Goal: Task Accomplishment & Management: Manage account settings

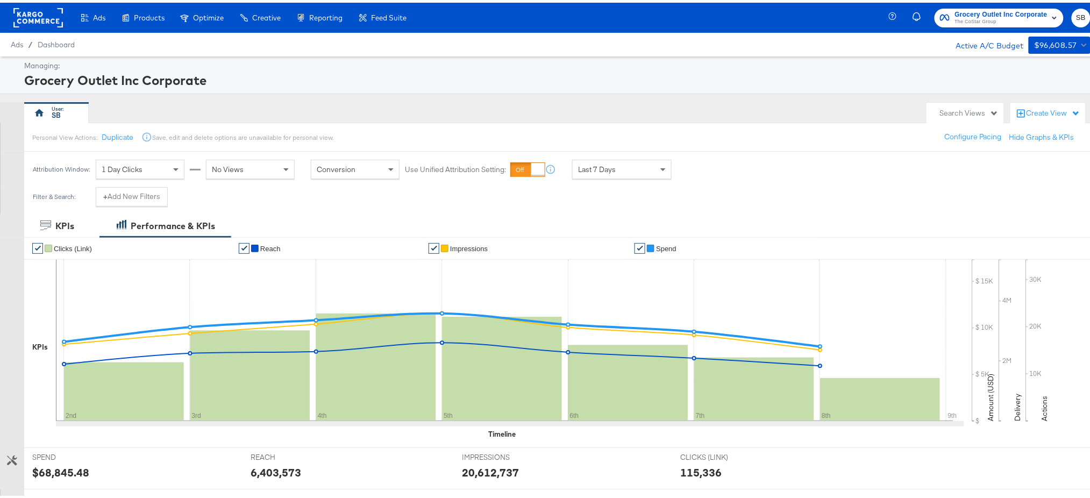
click at [821, 37] on div "Ads / Dashboard Active A/C Budget $96,608.57" at bounding box center [550, 42] width 1101 height 24
click at [232, 259] on icon at bounding box center [504, 337] width 897 height 161
click at [130, 192] on button "+ Add New Filters" at bounding box center [132, 193] width 72 height 19
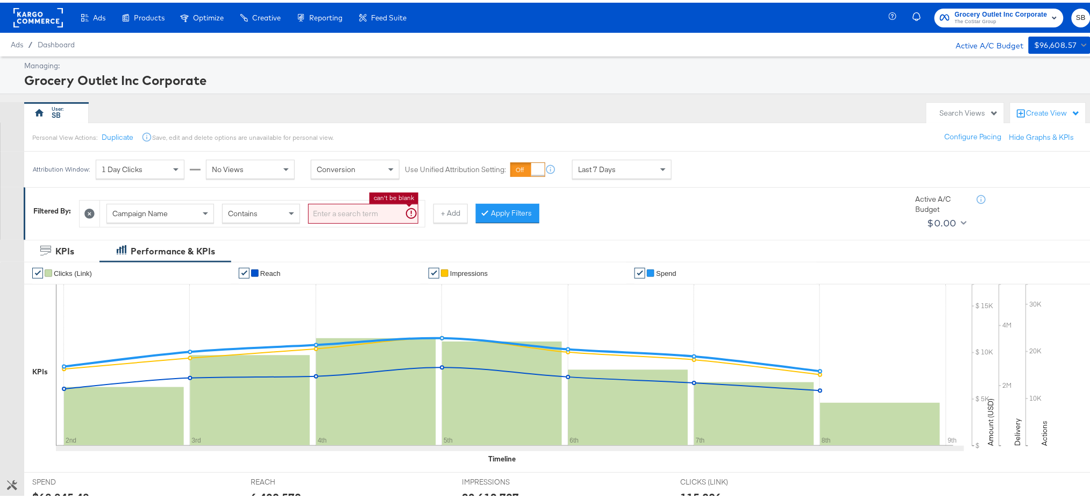
click at [335, 207] on input "search" at bounding box center [363, 211] width 110 height 20
paste input "AllStores_TCAP_Kargo_Awareness"
type input "AllStores_TCAP_Kargo_Awareness"
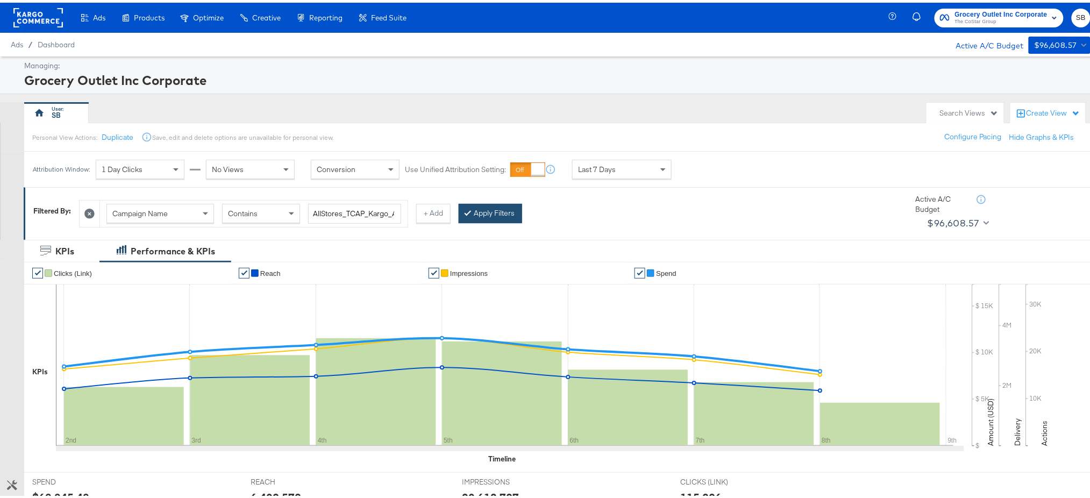
click at [492, 211] on button "Apply Filters" at bounding box center [490, 210] width 63 height 19
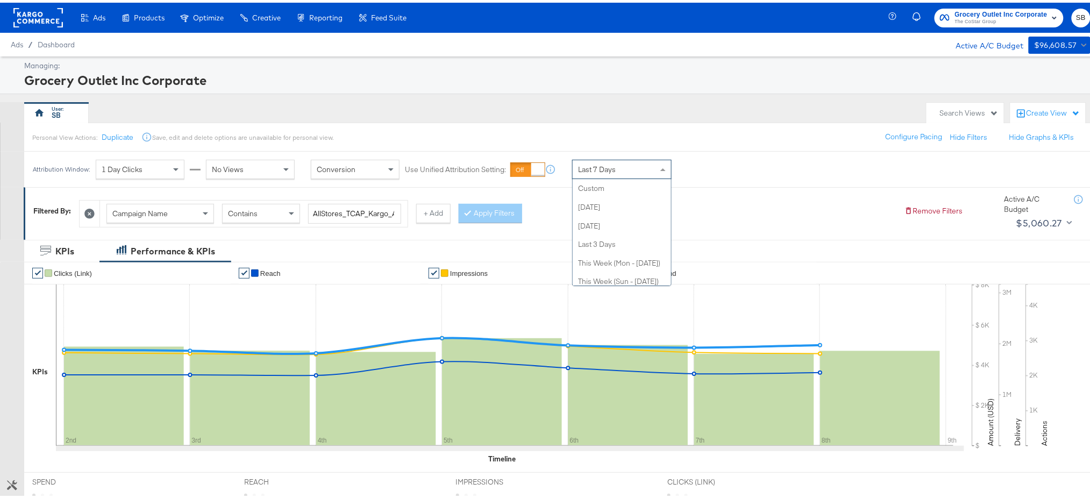
click at [590, 168] on span "Last 7 Days" at bounding box center [597, 167] width 38 height 10
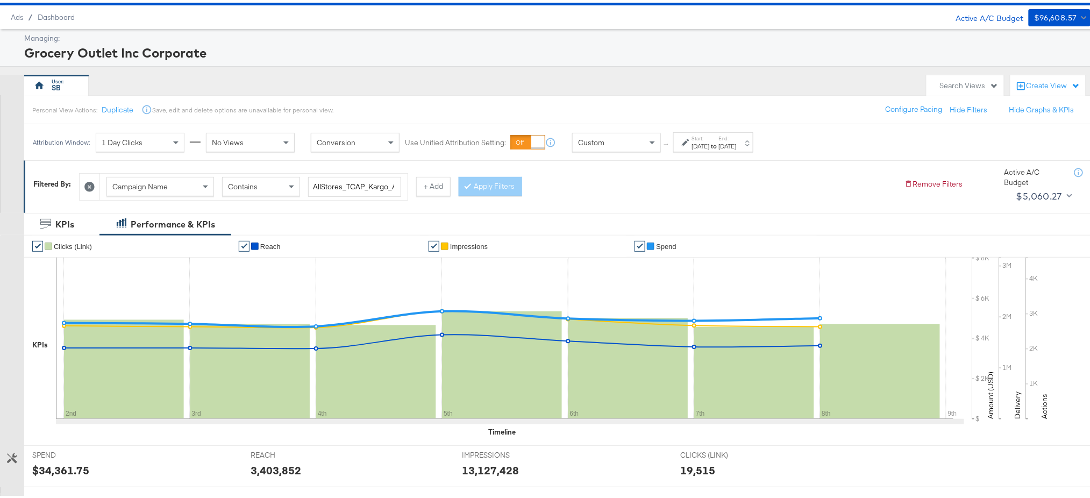
click at [710, 140] on div "Oct 9th 2025" at bounding box center [701, 143] width 18 height 9
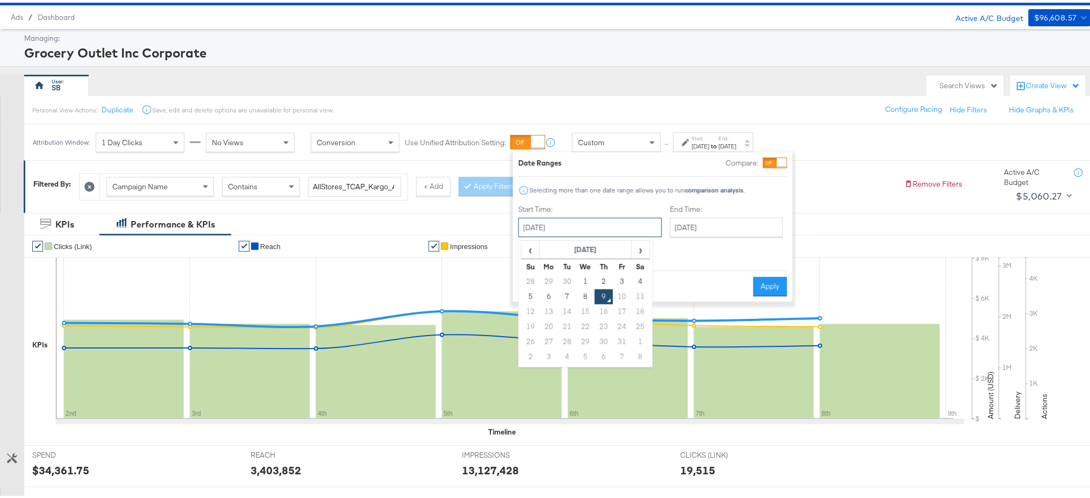
click at [556, 227] on input "October 9th 2025" at bounding box center [590, 224] width 144 height 19
click at [582, 278] on td "1" at bounding box center [585, 278] width 18 height 15
type input "October 1st 2025"
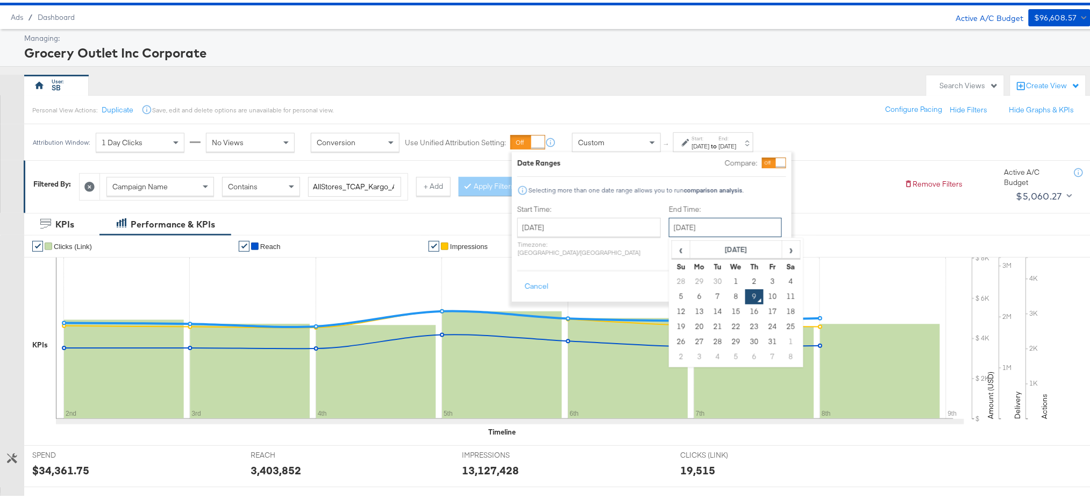
click at [680, 223] on input "October 9th 2025" at bounding box center [725, 224] width 113 height 19
click at [727, 295] on td "8" at bounding box center [736, 293] width 18 height 15
type input "October 8th 2025"
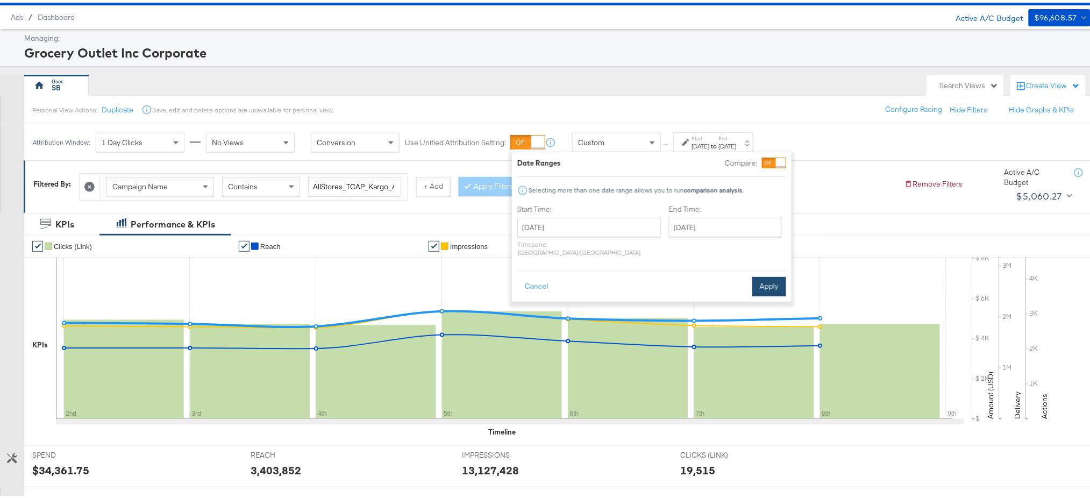
click at [767, 274] on button "Apply" at bounding box center [769, 283] width 34 height 19
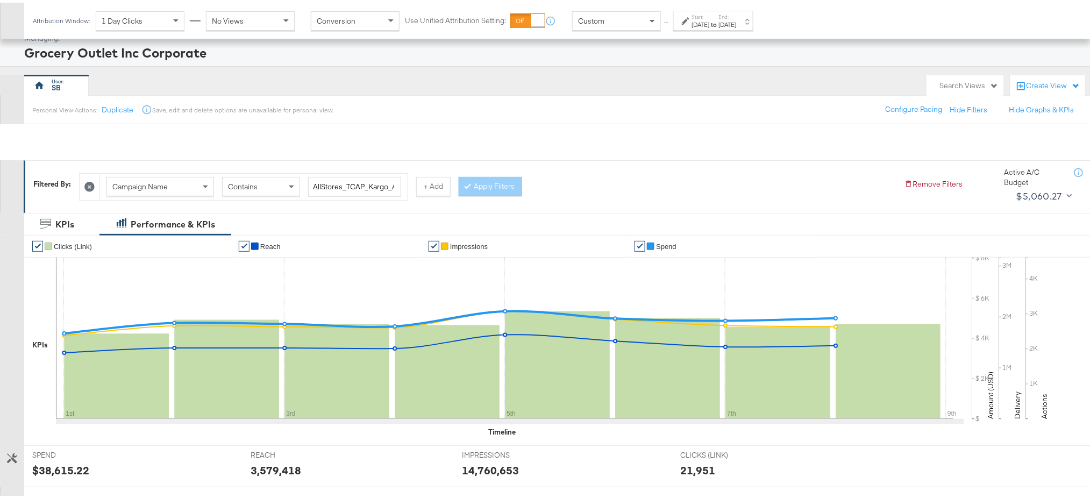
scroll to position [278, 0]
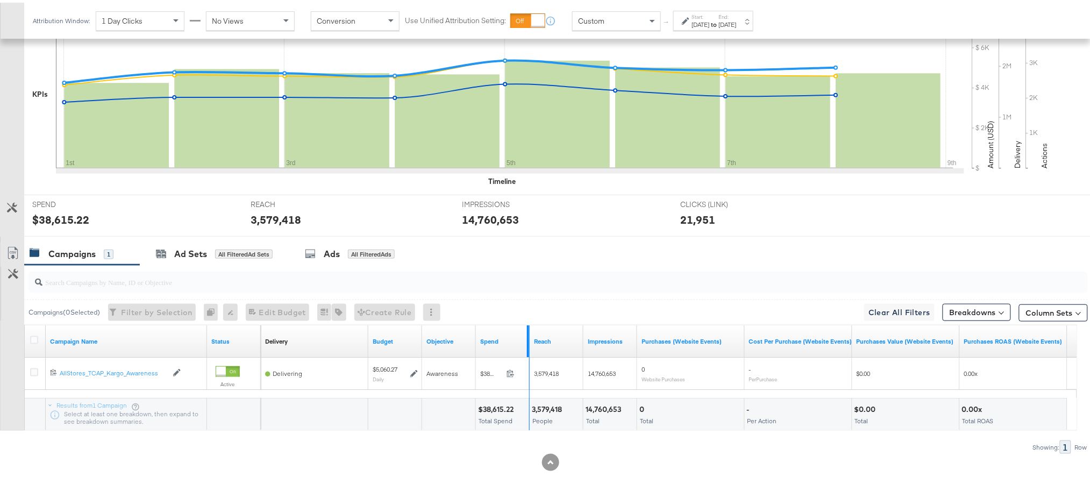
click at [528, 339] on div at bounding box center [528, 339] width 2 height 32
drag, startPoint x: 528, startPoint y: 339, endPoint x: 604, endPoint y: 347, distance: 76.2
click at [604, 347] on div "Delivery Sorting Unavailable Budget Objective Spend Reach Impressions Purchases…" at bounding box center [664, 339] width 806 height 32
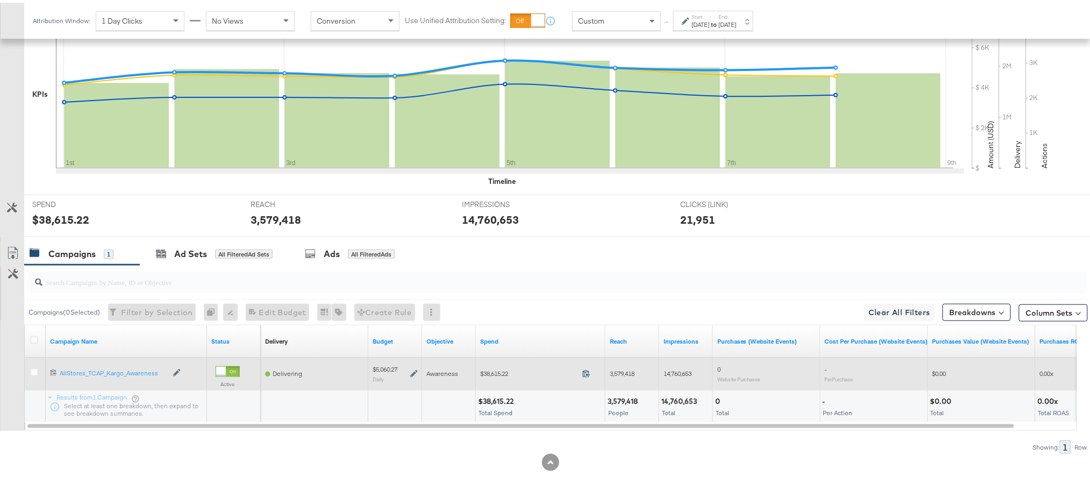
click at [586, 369] on icon at bounding box center [586, 371] width 8 height 8
click at [414, 372] on icon at bounding box center [414, 371] width 8 height 8
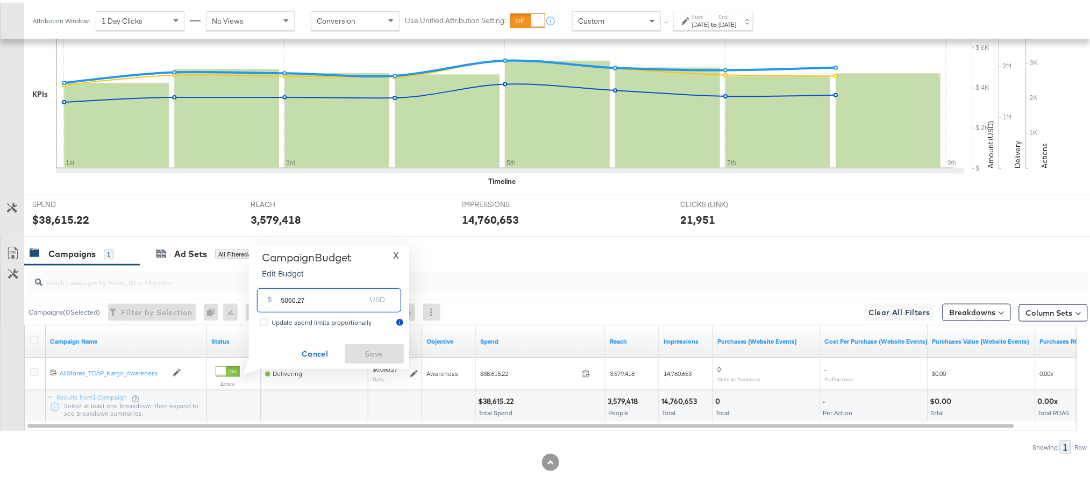
click at [344, 300] on input "5060.27" at bounding box center [323, 293] width 85 height 23
type input "5060.21"
click at [368, 352] on span "Save" at bounding box center [374, 351] width 51 height 13
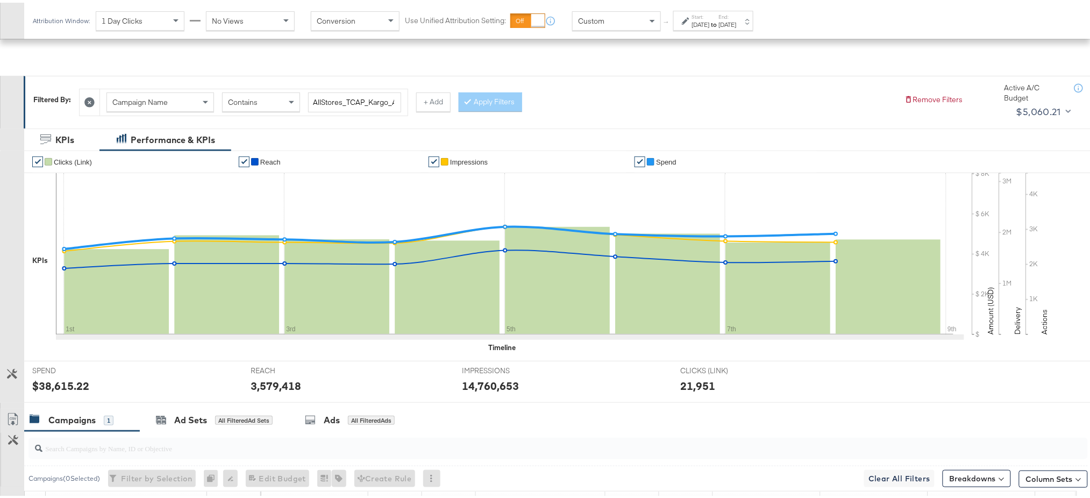
scroll to position [278, 0]
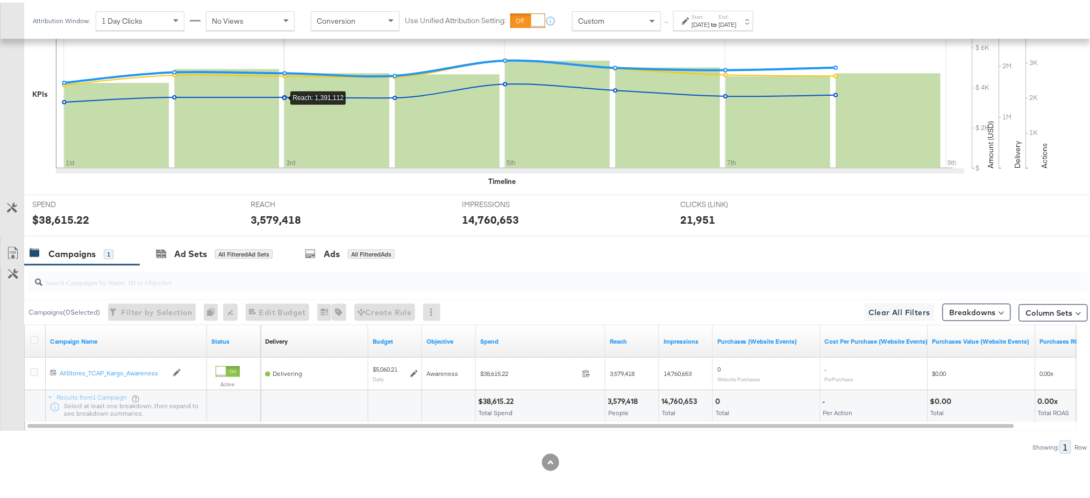
click at [314, 124] on rect at bounding box center [336, 118] width 105 height 95
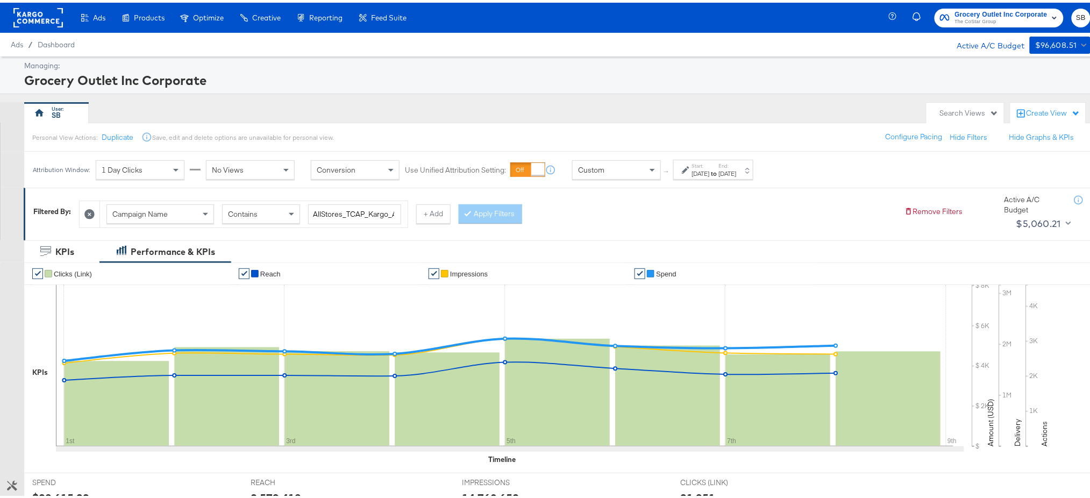
click at [33, 11] on rect at bounding box center [37, 14] width 49 height 19
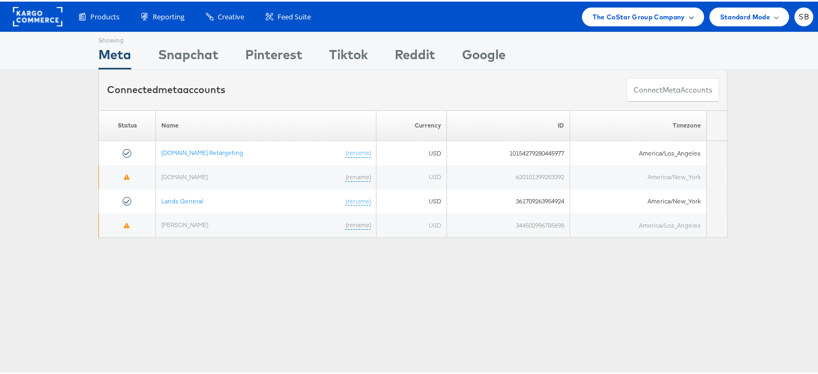
click at [621, 10] on span "The CoStar Group Company" at bounding box center [638, 15] width 92 height 11
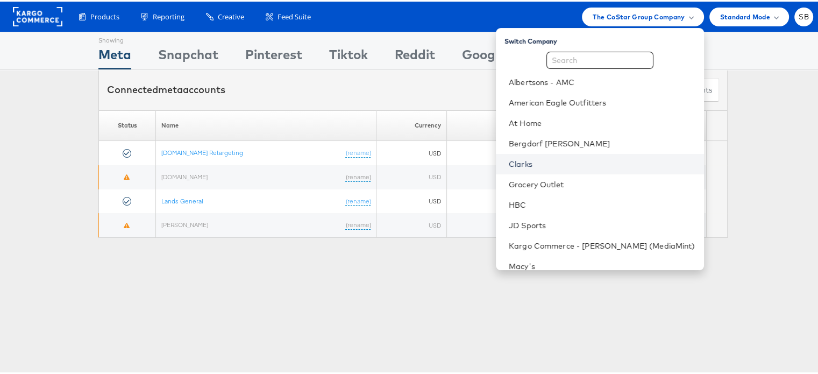
click at [546, 163] on link "Clarks" at bounding box center [601, 162] width 187 height 11
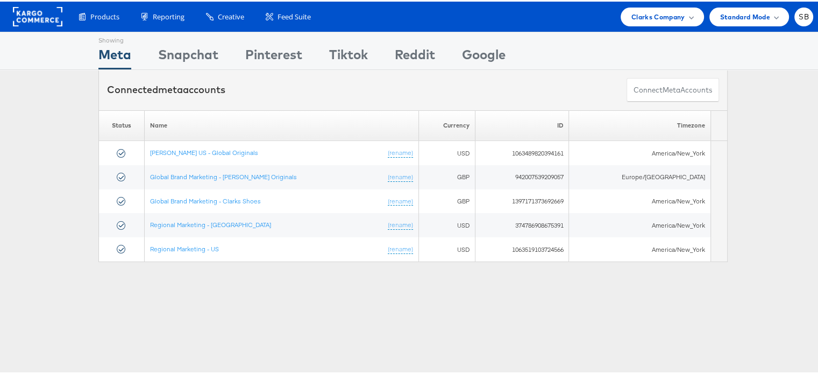
click at [551, 320] on div "Showing Meta Showing [GEOGRAPHIC_DATA] Showing Pinterest Showing Tiktok Showing…" at bounding box center [413, 299] width 826 height 538
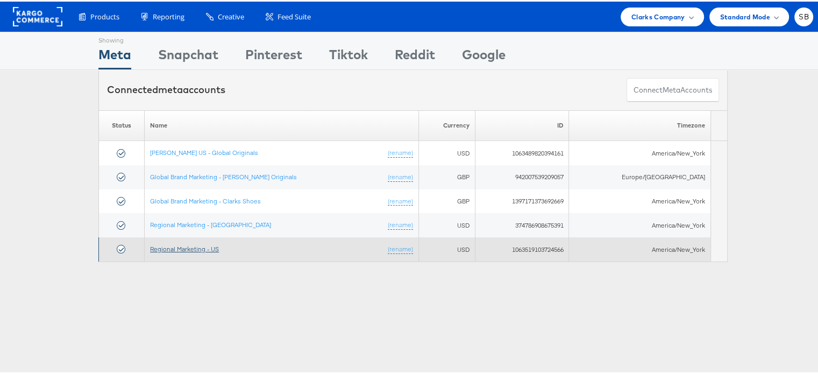
click at [192, 248] on link "Regional Marketing - US" at bounding box center [184, 247] width 69 height 8
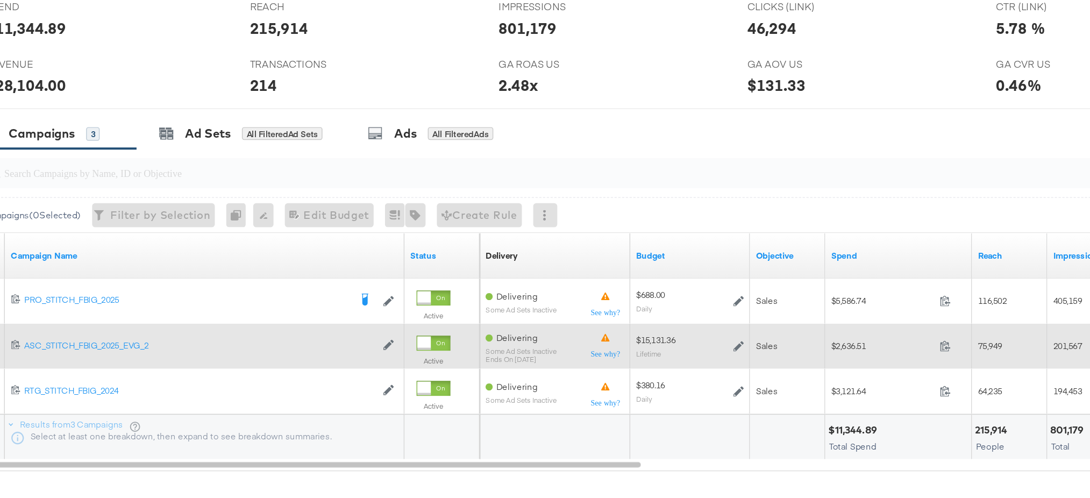
scroll to position [405, 0]
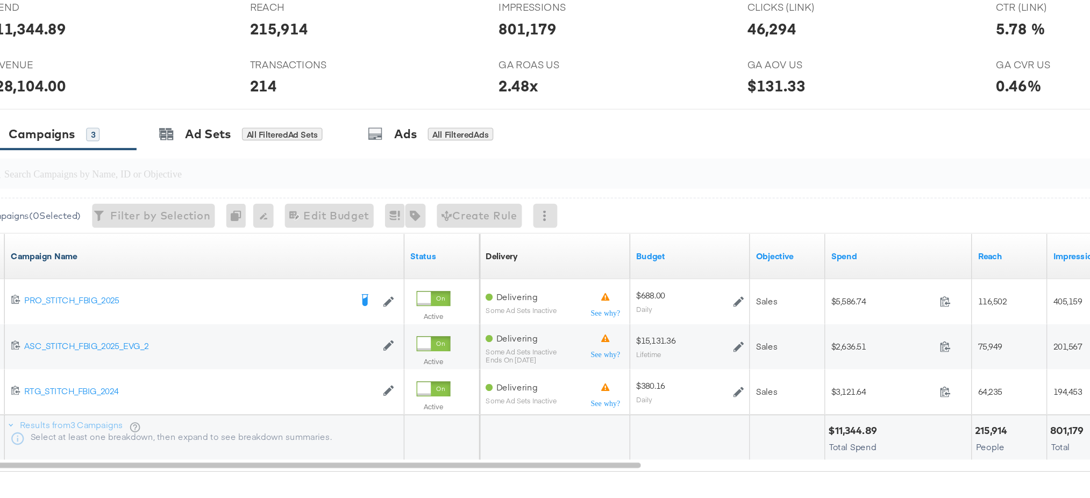
click at [94, 273] on link "Campaign Name" at bounding box center [188, 273] width 277 height 9
click at [94, 273] on link "Campaign Name ↓" at bounding box center [188, 273] width 277 height 9
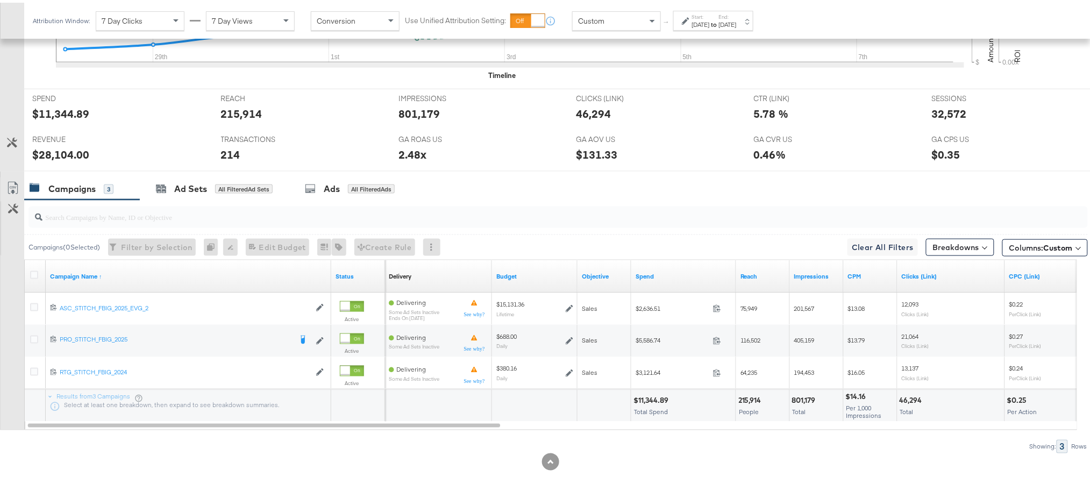
click at [673, 240] on div "Campaigns ( 0 Selected) Filter by Selection Filter 0 campaigns 0 Rename 0 campa…" at bounding box center [555, 244] width 1063 height 25
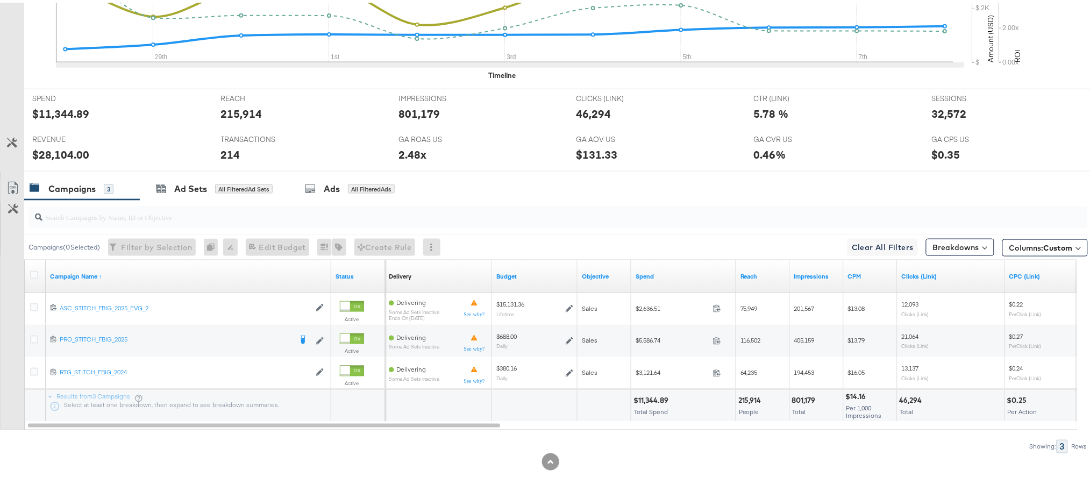
scroll to position [0, 0]
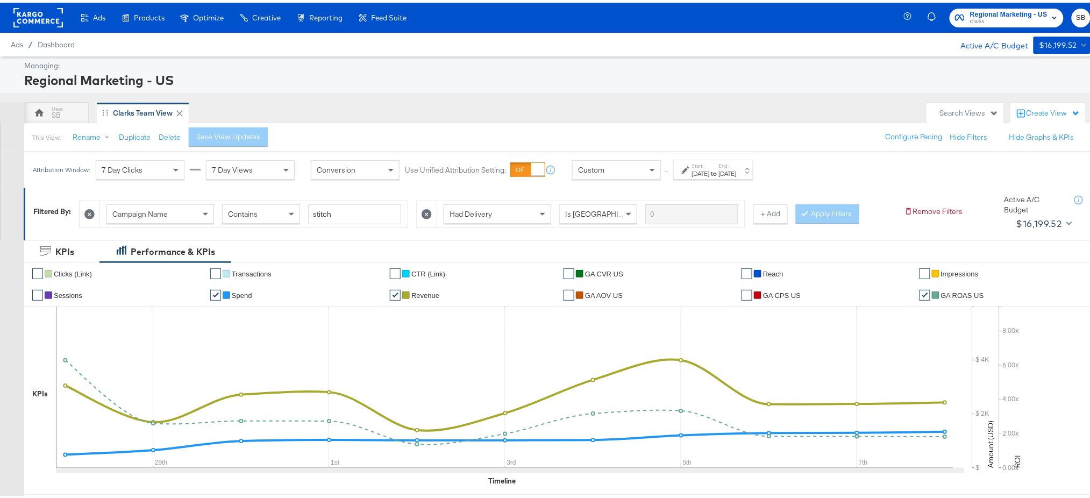
click at [1005, 9] on span "Regional Marketing - US" at bounding box center [1008, 11] width 77 height 11
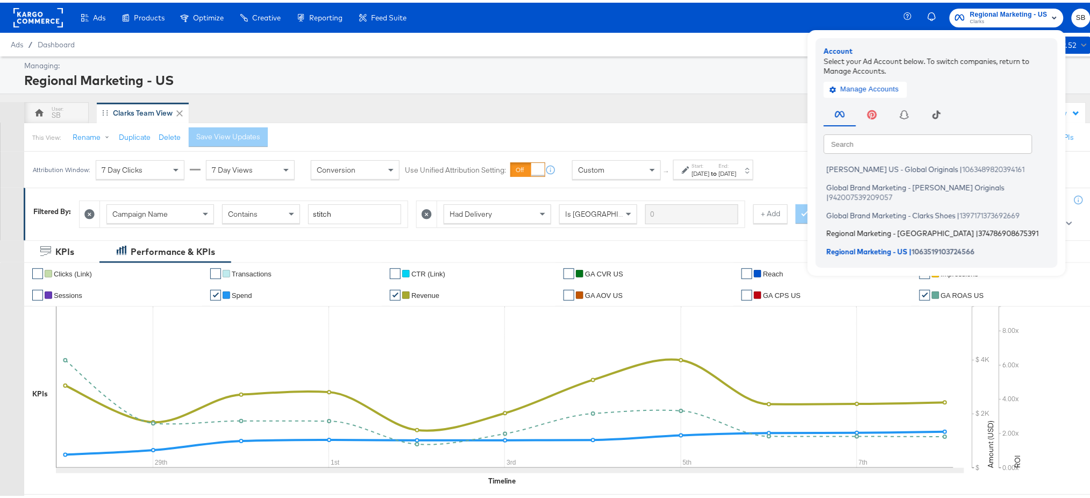
click at [824, 223] on li "Regional Marketing - CA | 374786908675391" at bounding box center [938, 231] width 231 height 16
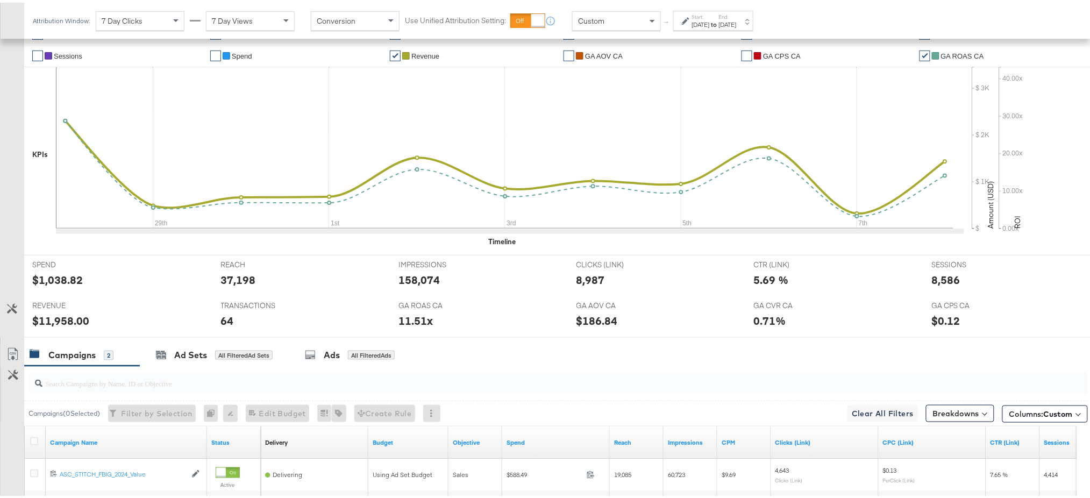
scroll to position [397, 0]
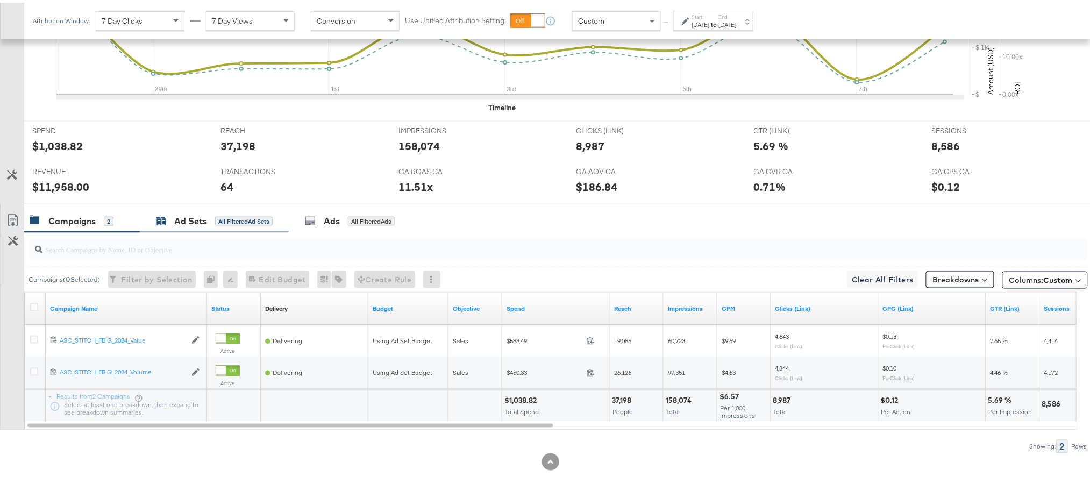
click at [189, 221] on div "Ad Sets" at bounding box center [190, 218] width 33 height 12
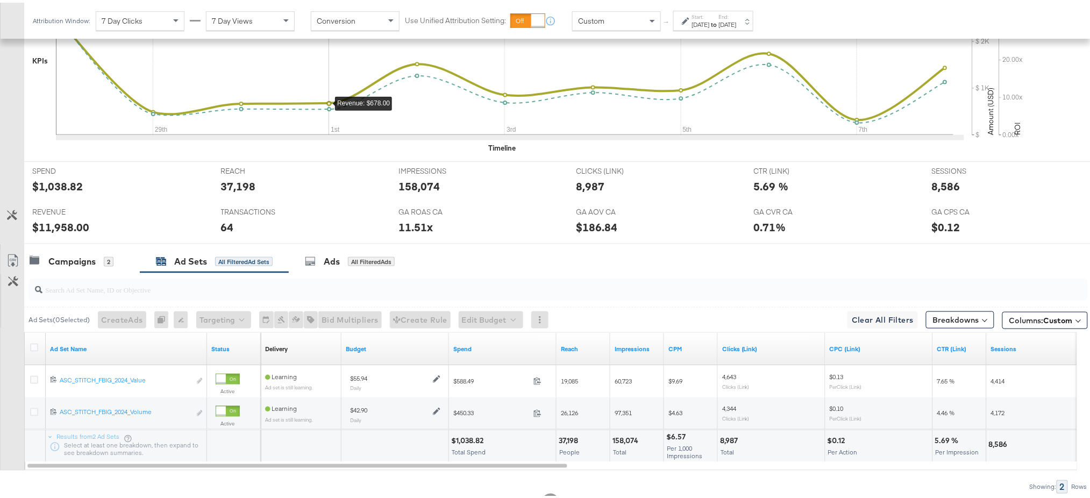
scroll to position [0, 0]
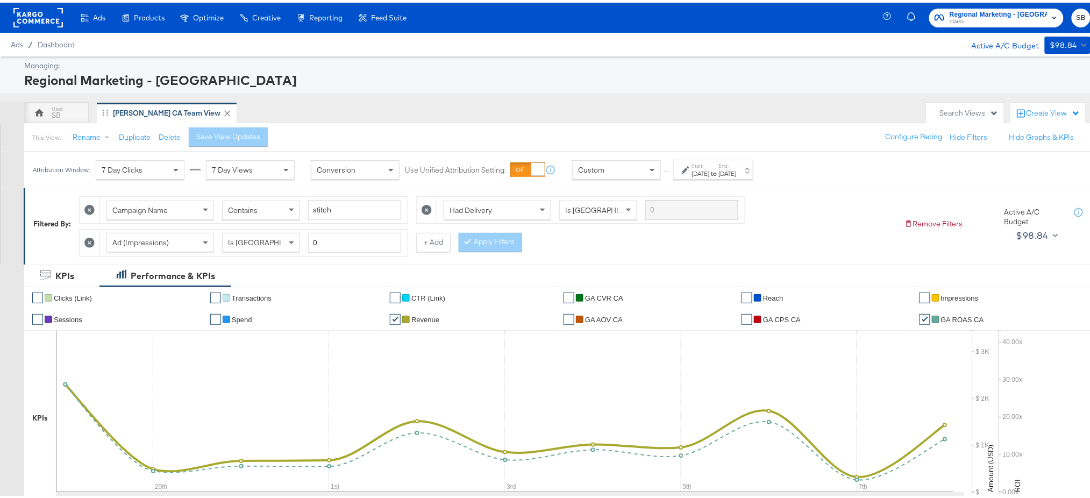
click at [30, 17] on rect at bounding box center [37, 14] width 49 height 19
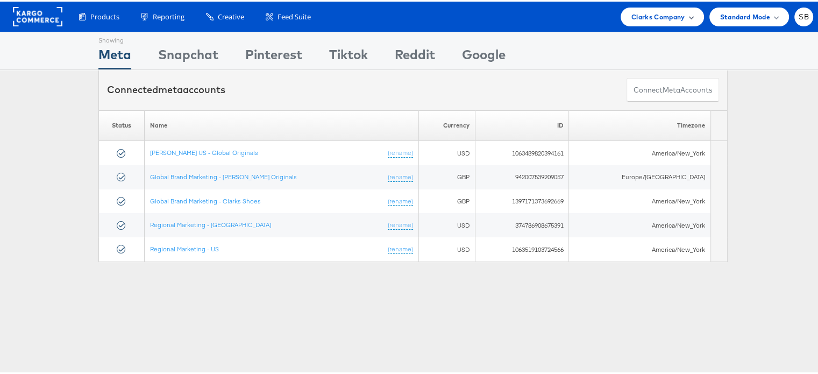
click at [660, 12] on span "Clarks Company" at bounding box center [658, 15] width 54 height 11
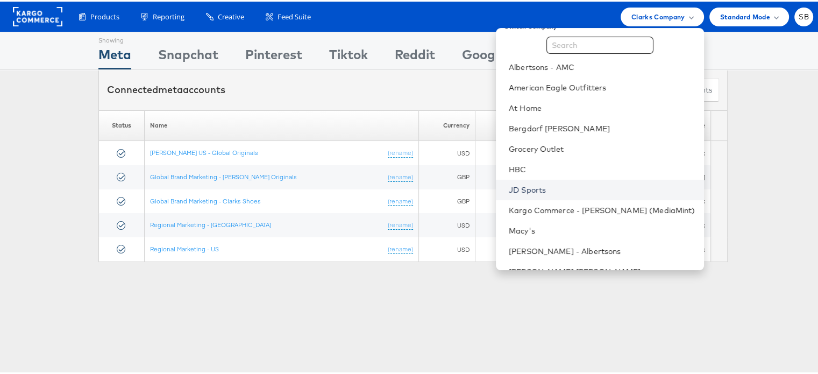
scroll to position [112, 0]
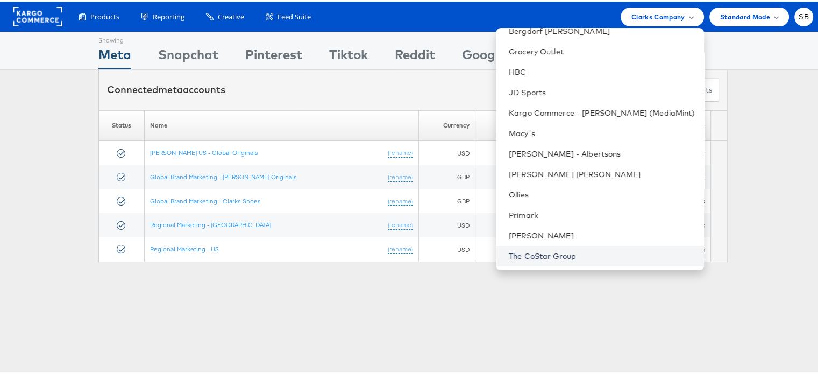
click at [557, 253] on link "The CoStar Group" at bounding box center [601, 254] width 187 height 11
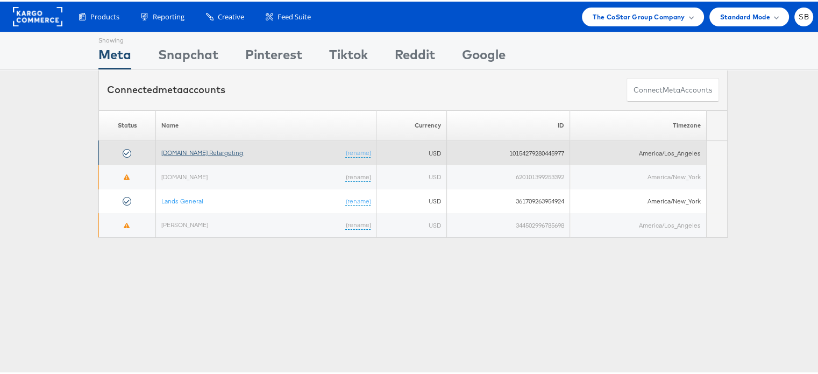
click at [196, 148] on link "[DOMAIN_NAME] Retargeting" at bounding box center [202, 151] width 82 height 8
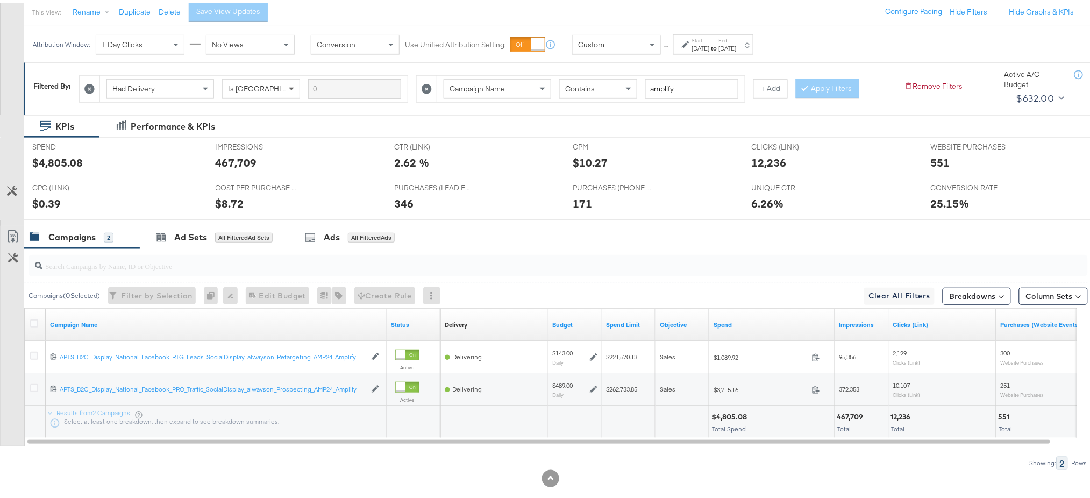
scroll to position [126, 0]
click at [90, 321] on link "Campaign Name" at bounding box center [216, 321] width 332 height 9
click at [90, 321] on link "Campaign Name ↓" at bounding box center [216, 321] width 332 height 9
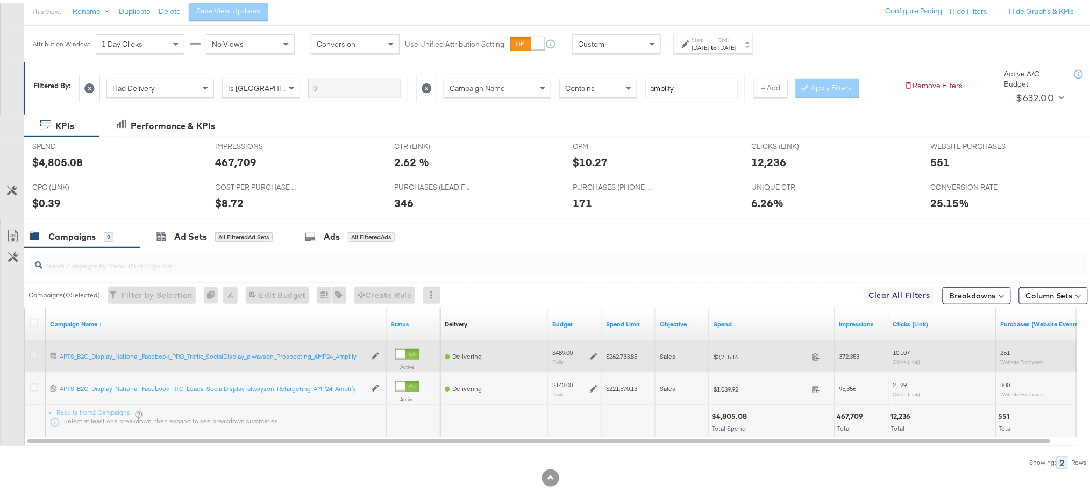
click at [33, 353] on icon at bounding box center [34, 352] width 8 height 8
click at [0, 0] on input "checkbox" at bounding box center [0, 0] width 0 height 0
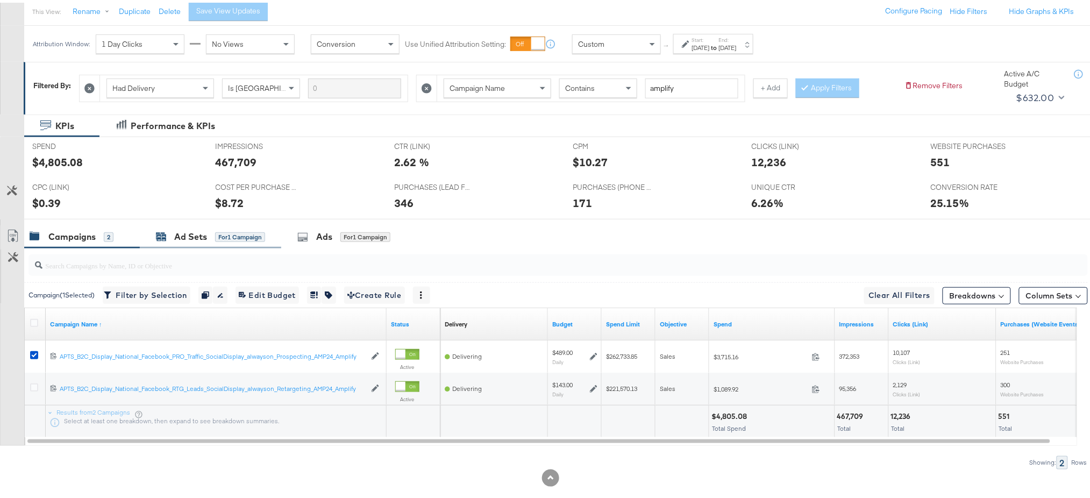
click at [184, 235] on div "Ad Sets" at bounding box center [190, 234] width 33 height 12
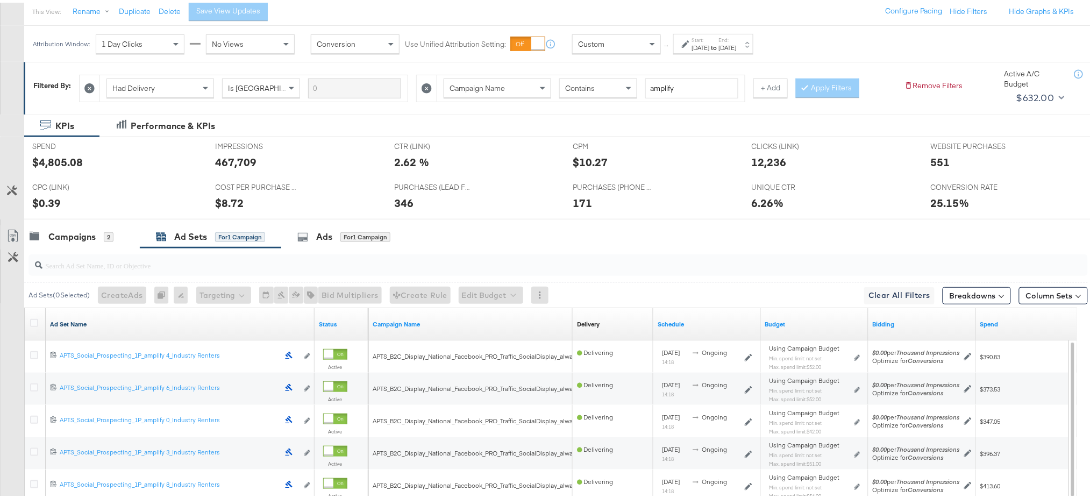
click at [76, 319] on link "Ad Set Name" at bounding box center [180, 321] width 260 height 9
click at [76, 319] on link "Ad Set Name ↓" at bounding box center [180, 321] width 260 height 9
click at [33, 319] on icon at bounding box center [34, 320] width 8 height 8
click at [0, 0] on input "checkbox" at bounding box center [0, 0] width 0 height 0
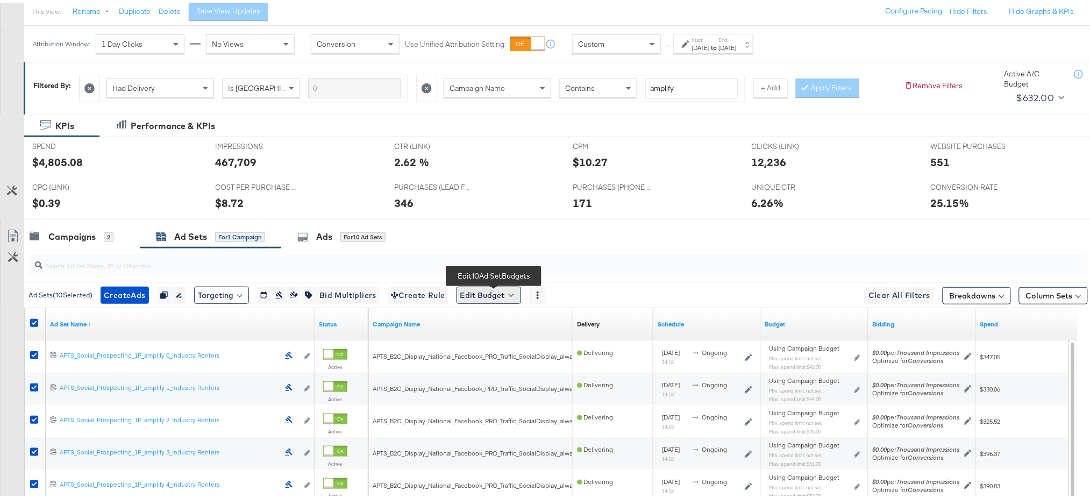
click at [478, 288] on button "Edit Budget" at bounding box center [488, 292] width 65 height 17
click at [502, 342] on span "Edit Ad Set Spend Limits" at bounding box center [501, 342] width 80 height 14
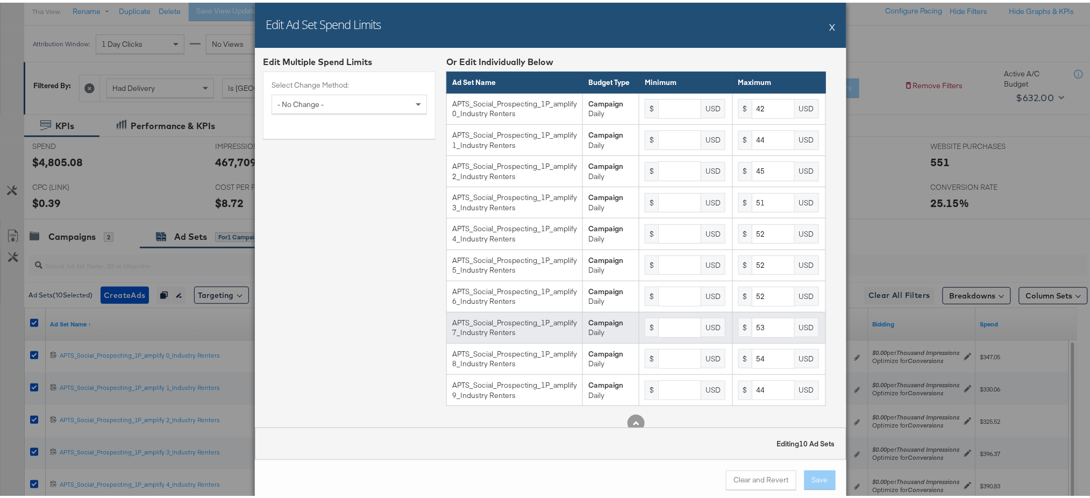
scroll to position [22, 0]
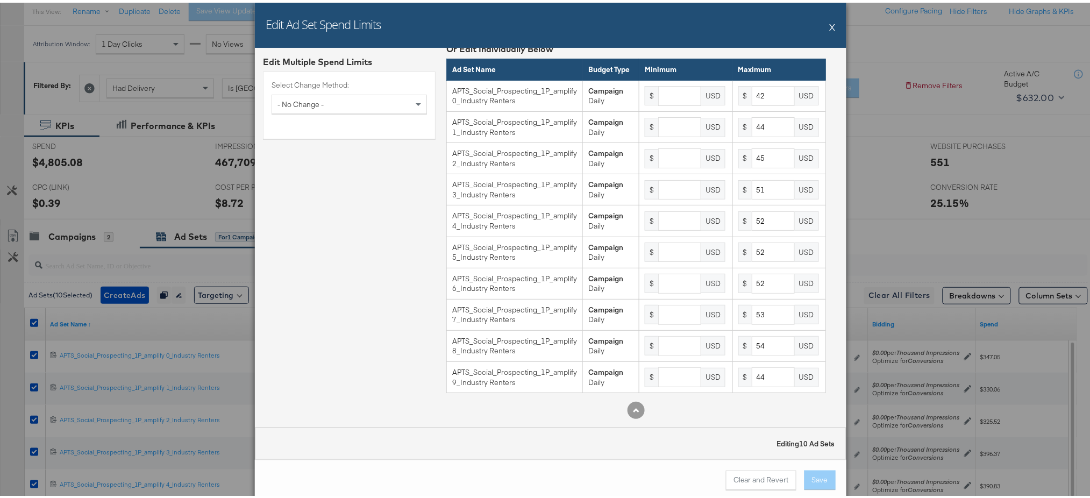
click at [829, 23] on button "X" at bounding box center [832, 24] width 6 height 22
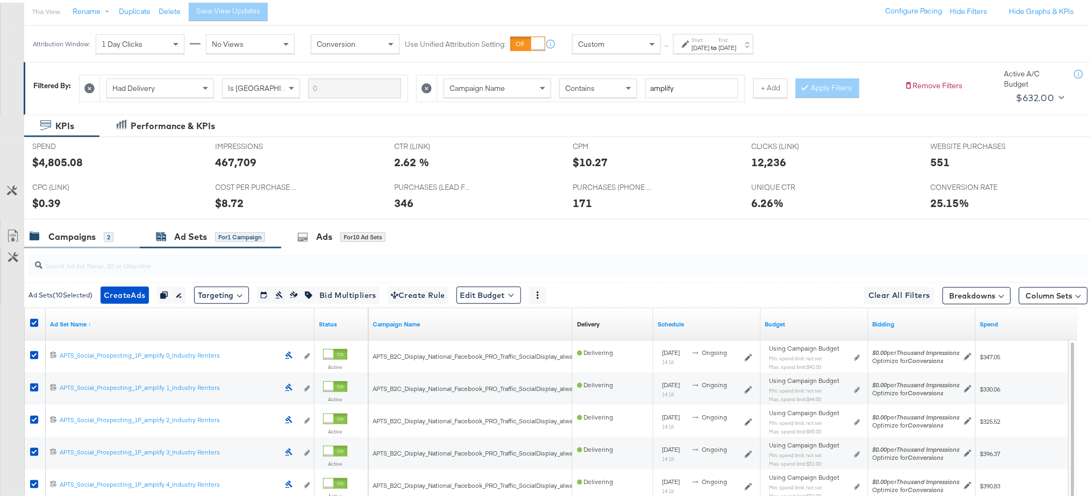
click at [66, 228] on div "Campaigns" at bounding box center [71, 234] width 47 height 12
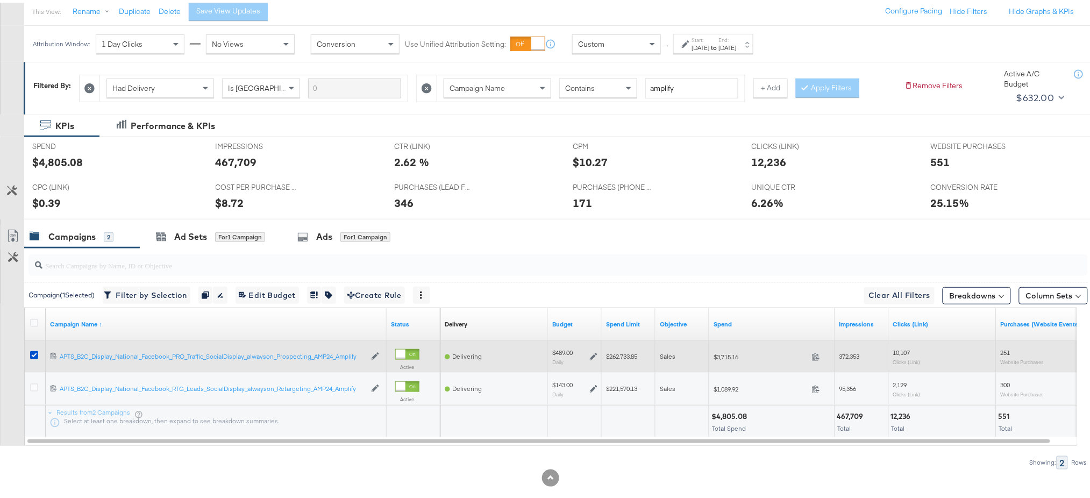
click at [32, 348] on div at bounding box center [36, 353] width 20 height 19
click at [32, 352] on icon at bounding box center [34, 352] width 8 height 8
click at [0, 0] on input "checkbox" at bounding box center [0, 0] width 0 height 0
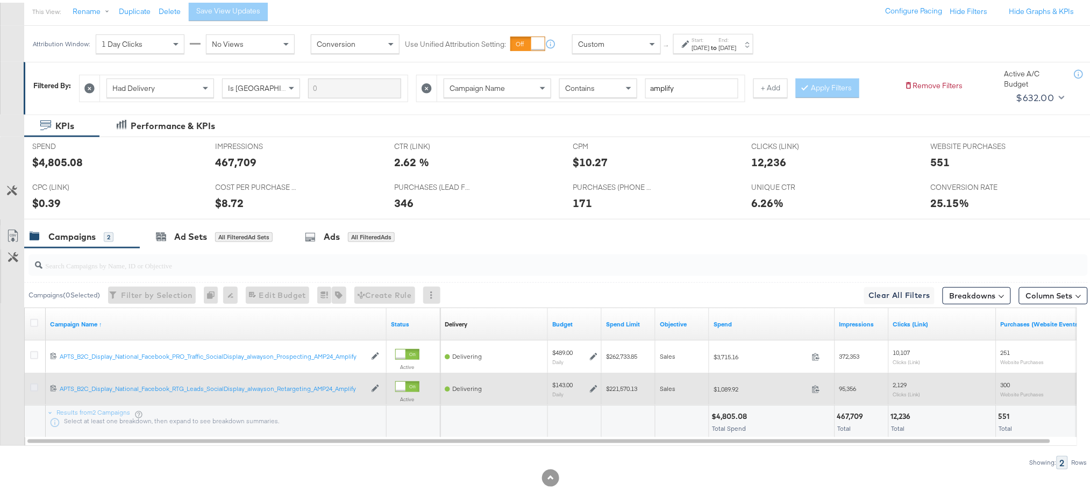
click at [30, 386] on icon at bounding box center [34, 385] width 8 height 8
click at [0, 0] on input "checkbox" at bounding box center [0, 0] width 0 height 0
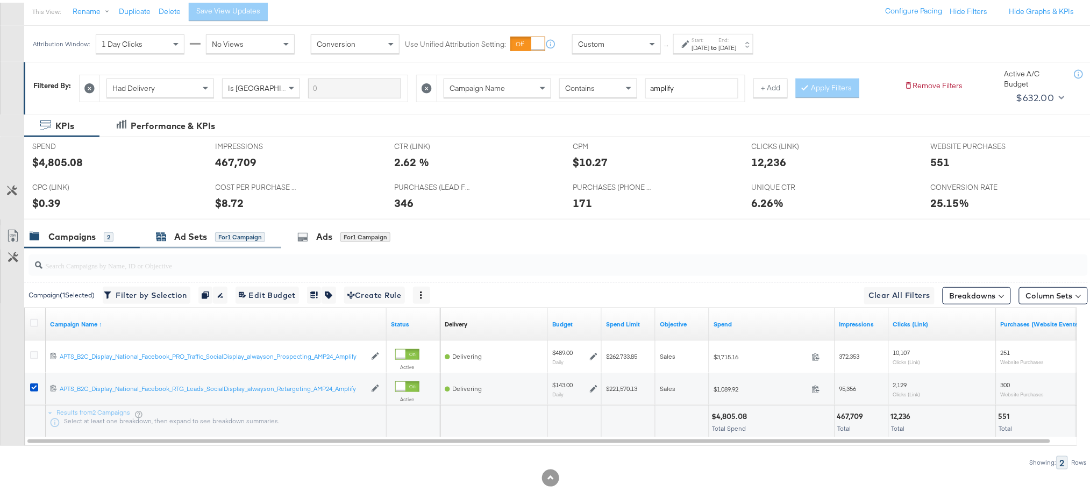
click at [192, 239] on div "Ad Sets" at bounding box center [190, 234] width 33 height 12
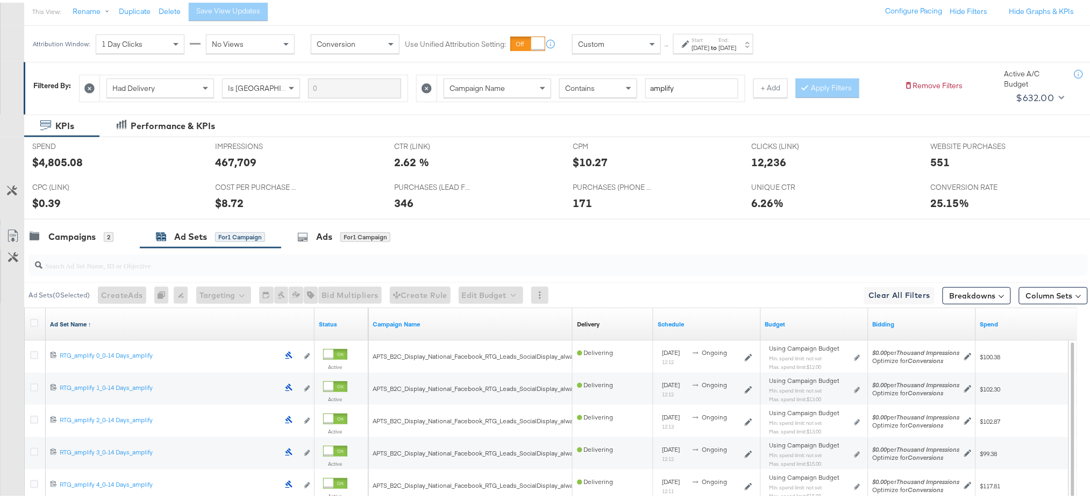
click at [76, 318] on link "Ad Set Name ↑" at bounding box center [180, 321] width 260 height 9
click at [76, 318] on link "Ad Set Name ↓" at bounding box center [180, 321] width 260 height 9
click at [33, 319] on icon at bounding box center [34, 320] width 8 height 8
click at [0, 0] on input "checkbox" at bounding box center [0, 0] width 0 height 0
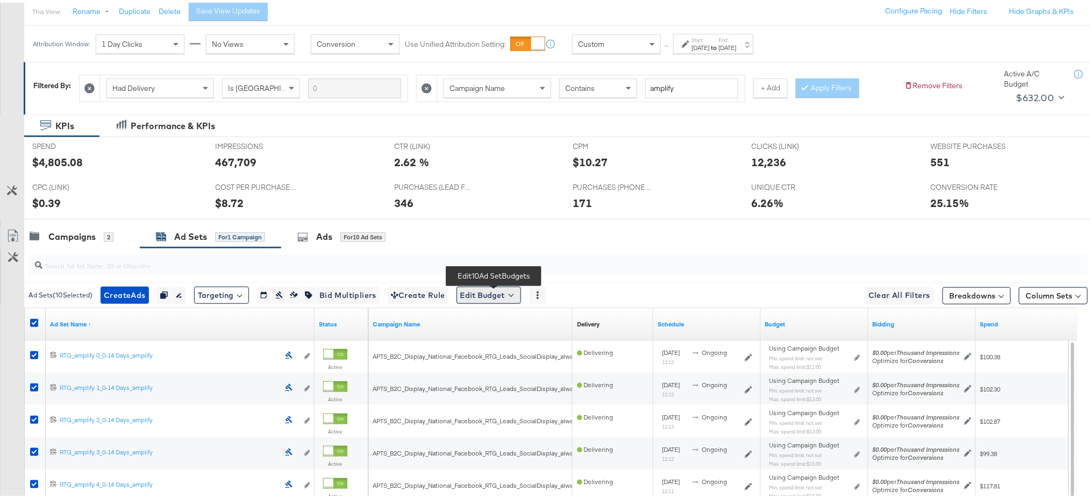
click at [481, 291] on button "Edit Budget" at bounding box center [488, 292] width 65 height 17
click at [492, 349] on button "Edit Ad Set Spend Limits" at bounding box center [505, 341] width 95 height 17
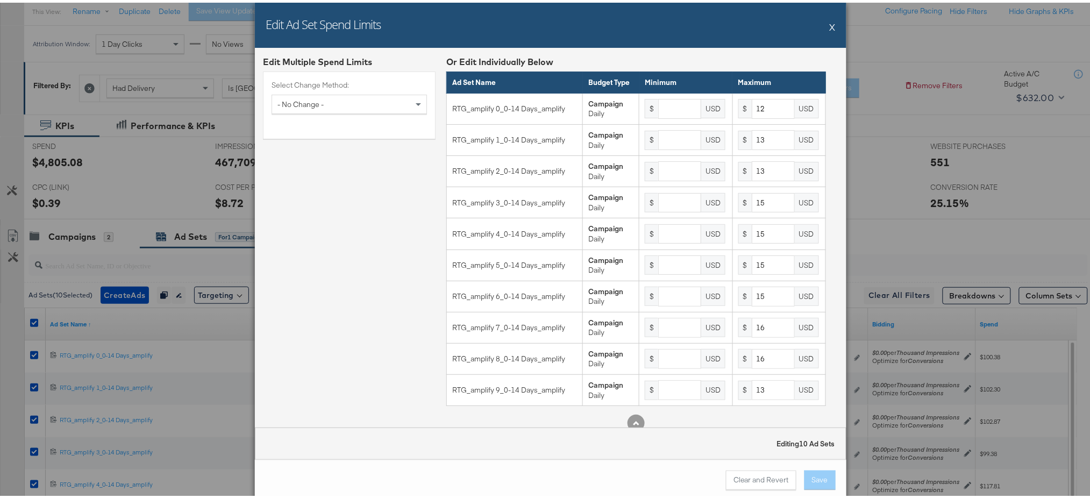
click at [829, 27] on button "X" at bounding box center [832, 24] width 6 height 22
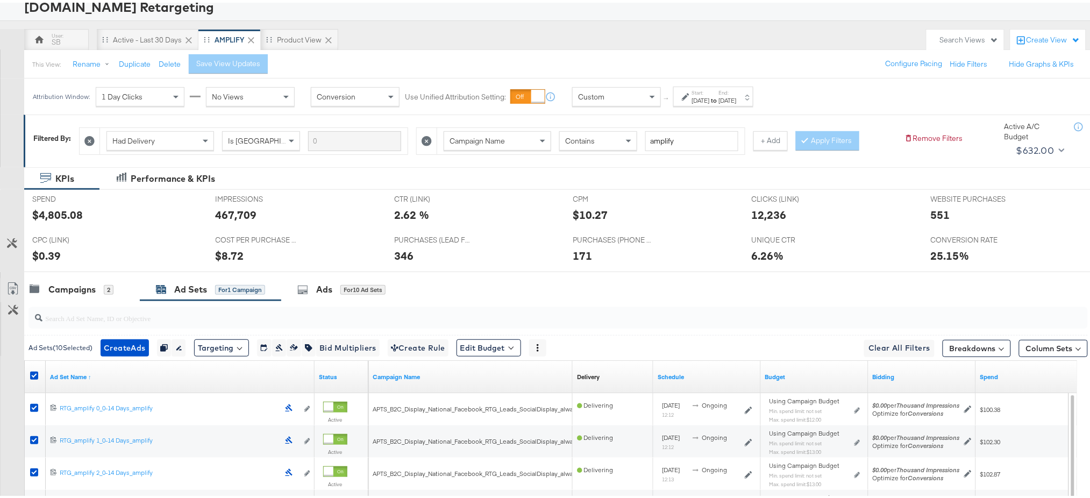
scroll to position [20, 0]
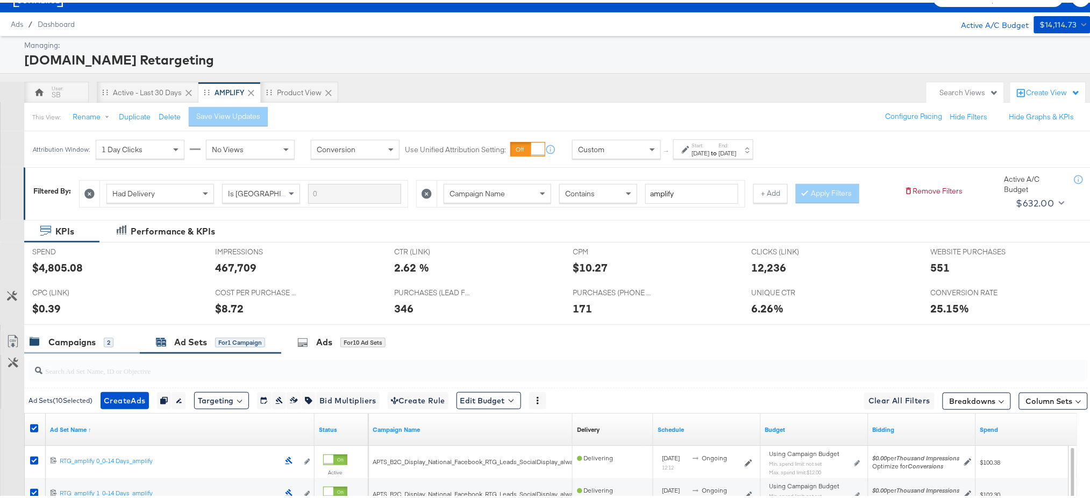
click at [73, 335] on div "Campaigns" at bounding box center [71, 339] width 47 height 12
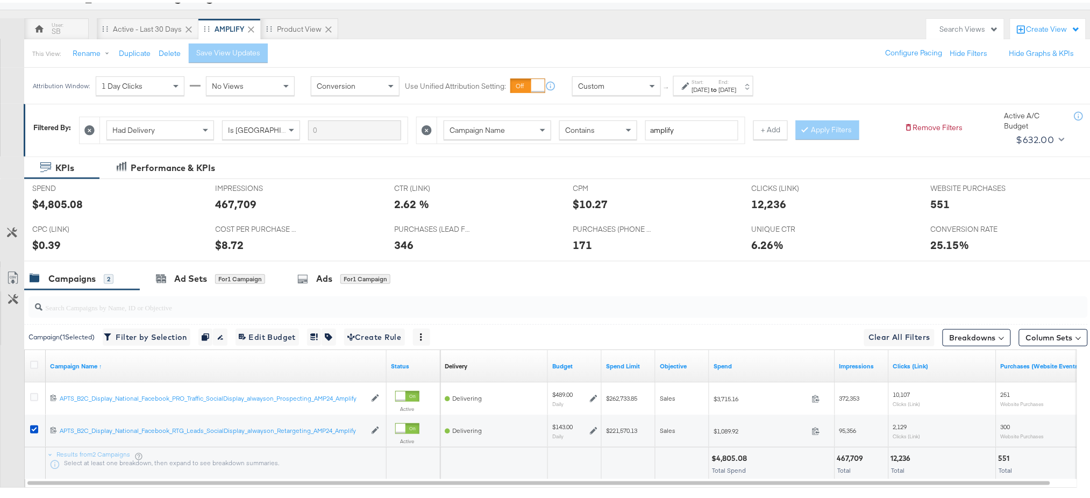
scroll to position [87, 0]
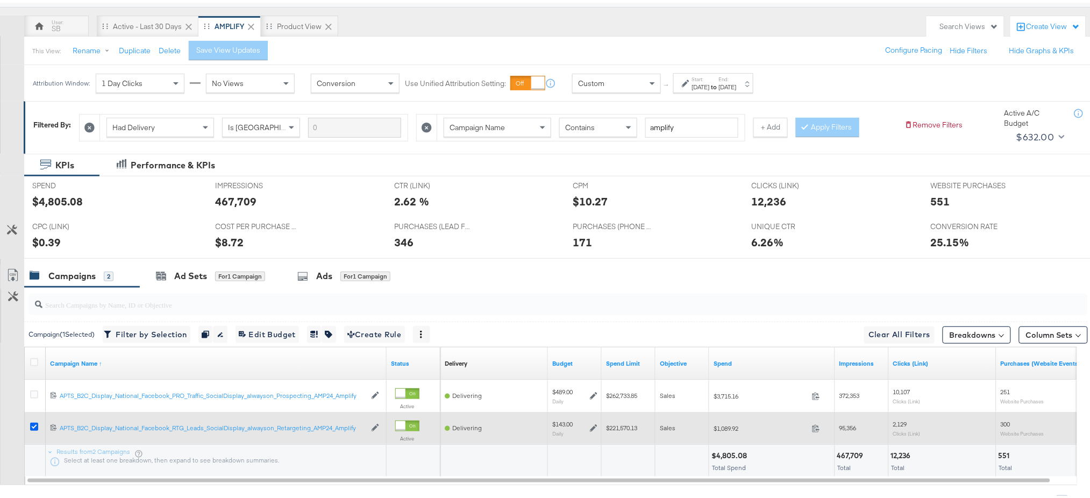
click at [30, 425] on icon at bounding box center [34, 424] width 8 height 8
click at [0, 0] on input "checkbox" at bounding box center [0, 0] width 0 height 0
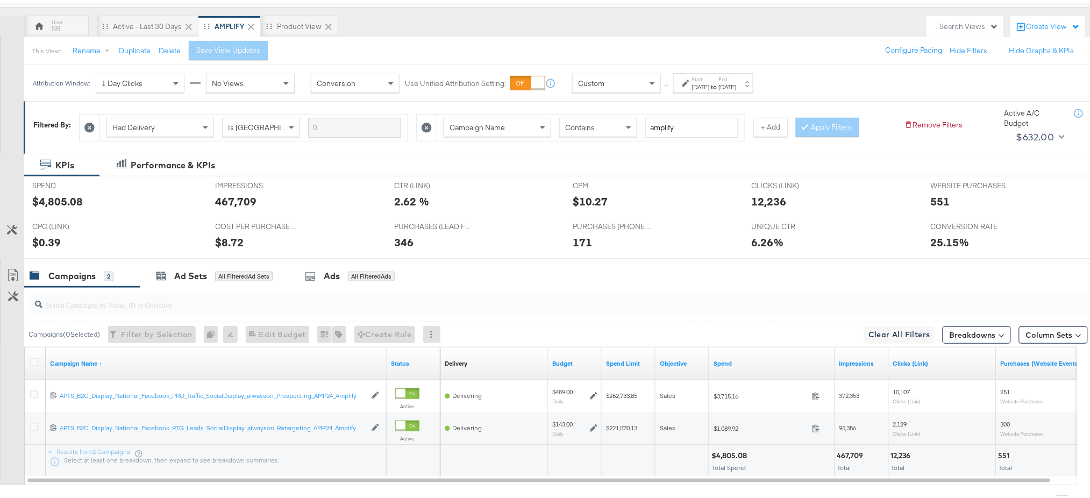
scroll to position [0, 0]
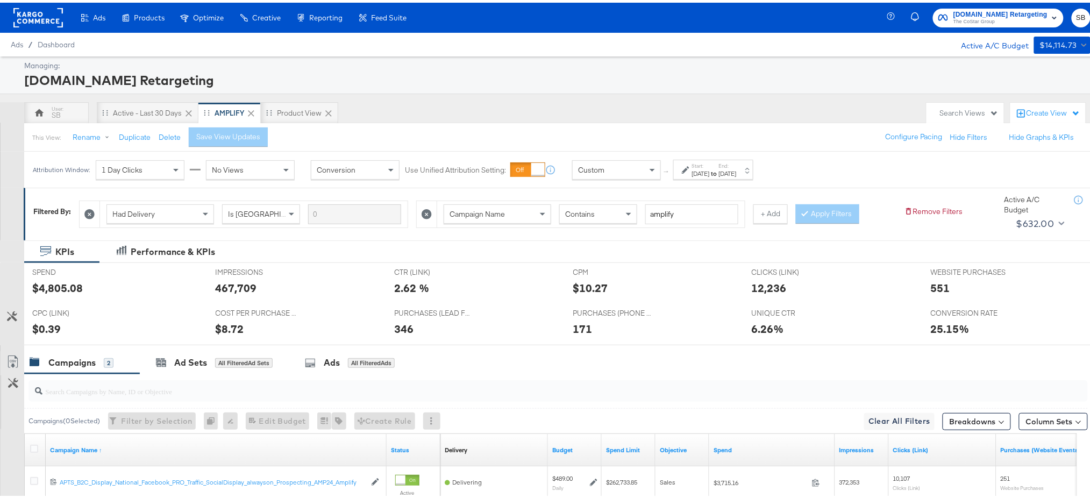
click at [31, 16] on rect at bounding box center [37, 14] width 49 height 19
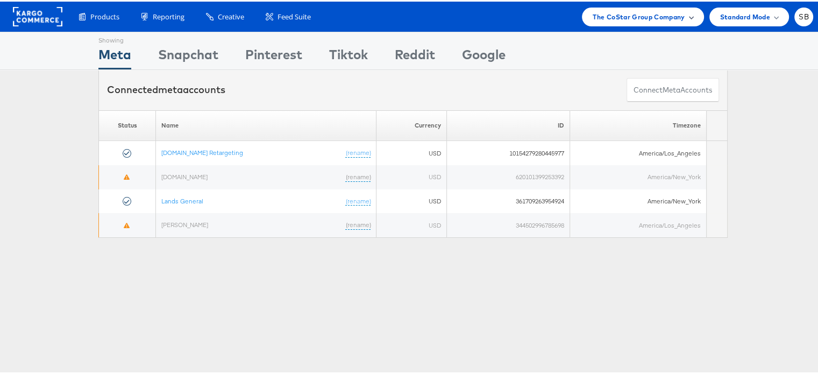
click at [661, 12] on span "The CoStar Group Company" at bounding box center [638, 15] width 92 height 11
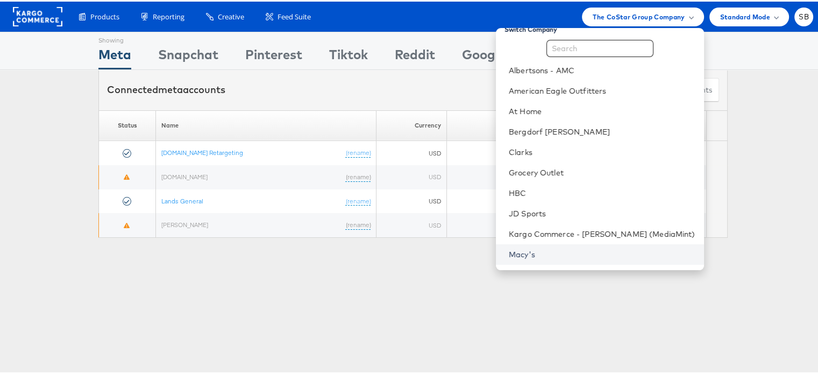
scroll to position [11, 0]
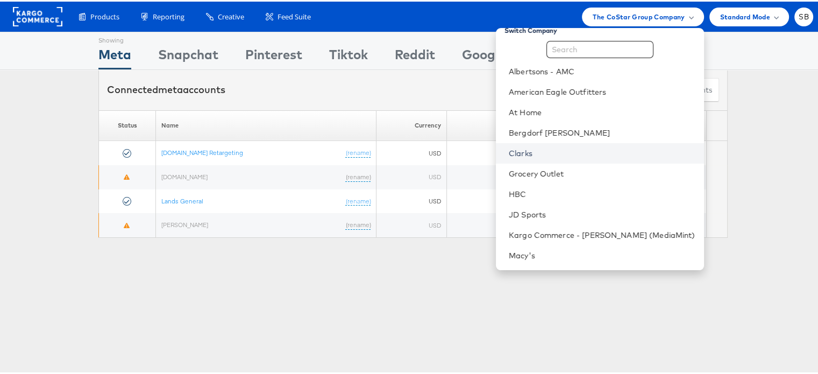
click at [542, 151] on link "Clarks" at bounding box center [601, 151] width 187 height 11
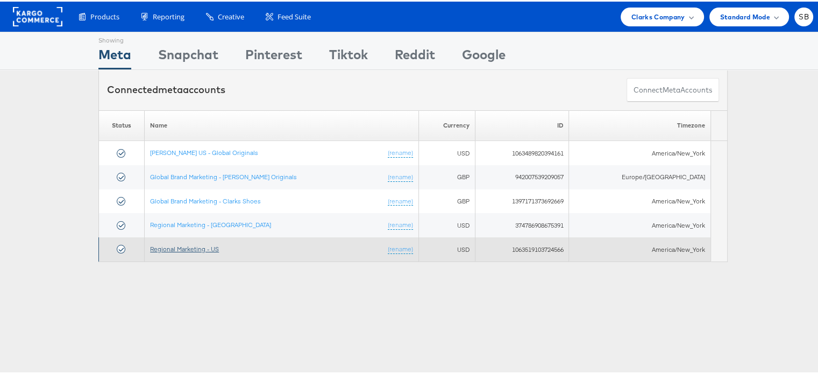
click at [186, 248] on link "Regional Marketing - US" at bounding box center [184, 247] width 69 height 8
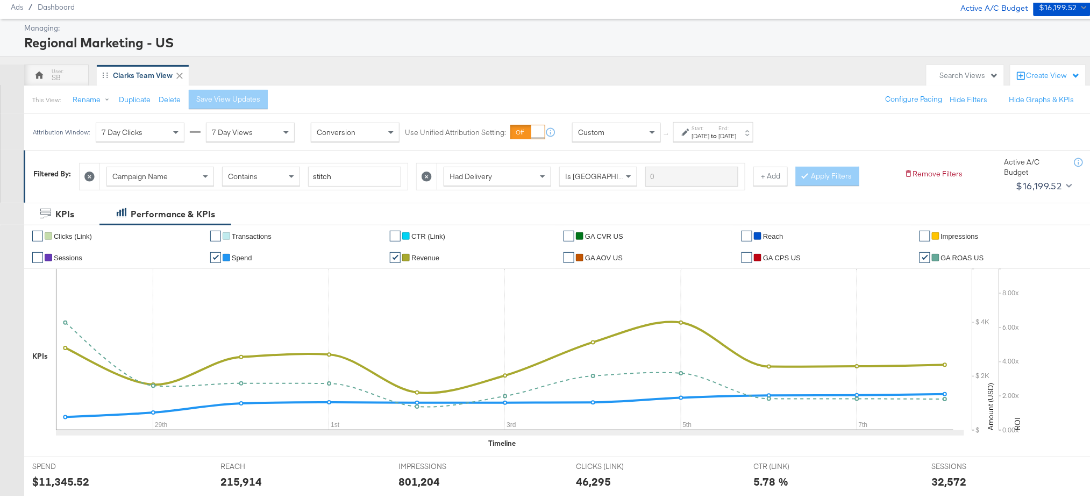
scroll to position [37, 0]
click at [710, 132] on div "[DATE]" at bounding box center [701, 134] width 18 height 9
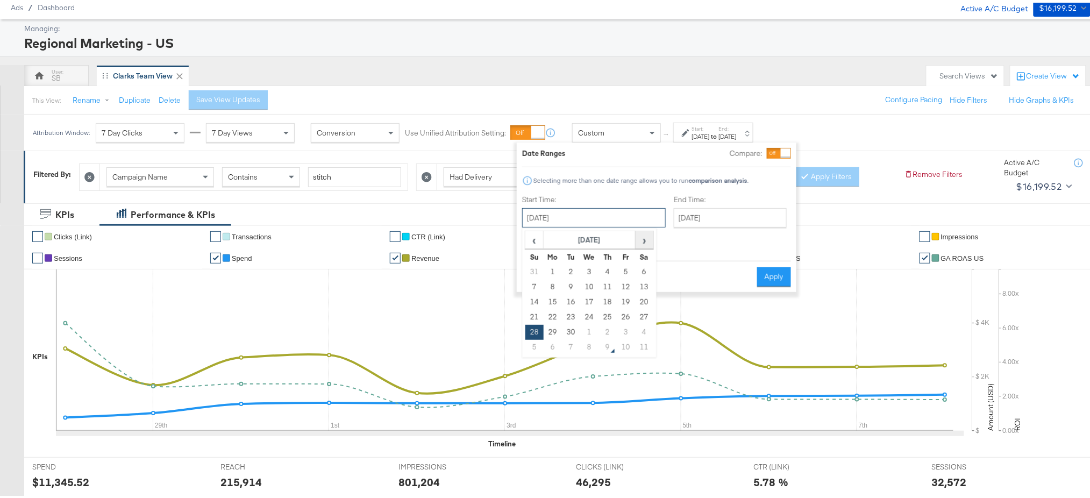
drag, startPoint x: 591, startPoint y: 218, endPoint x: 645, endPoint y: 235, distance: 56.8
click at [645, 225] on div "[DATE] ‹ [DATE] › Su Mo Tu We Th Fr Sa 31 1 2 3 4 5 6 7 8 9 10 11 12 13 14 15 1…" at bounding box center [594, 214] width 144 height 19
click at [645, 235] on span "›" at bounding box center [644, 237] width 17 height 16
click at [529, 286] on td "5" at bounding box center [534, 284] width 18 height 15
type input "October 5th 2025"
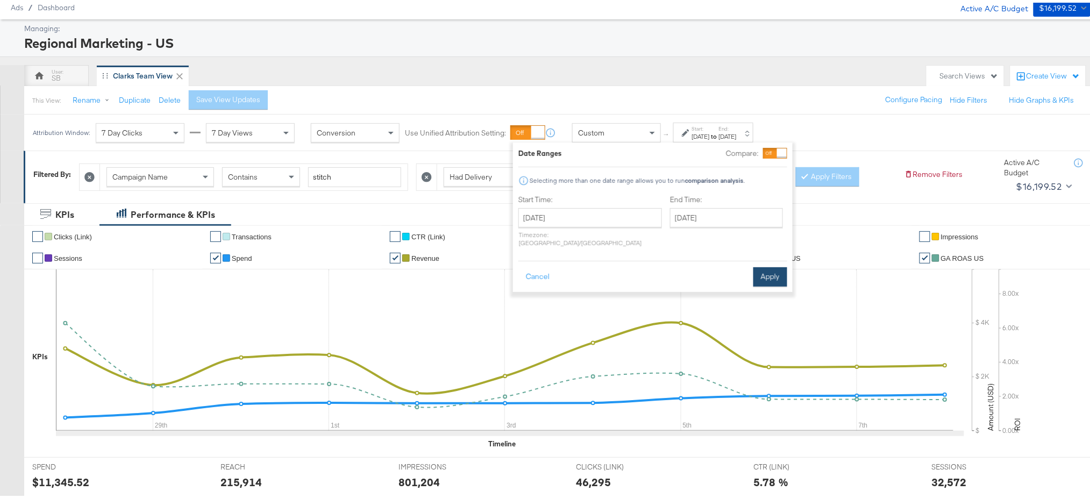
click at [762, 267] on button "Apply" at bounding box center [770, 273] width 34 height 19
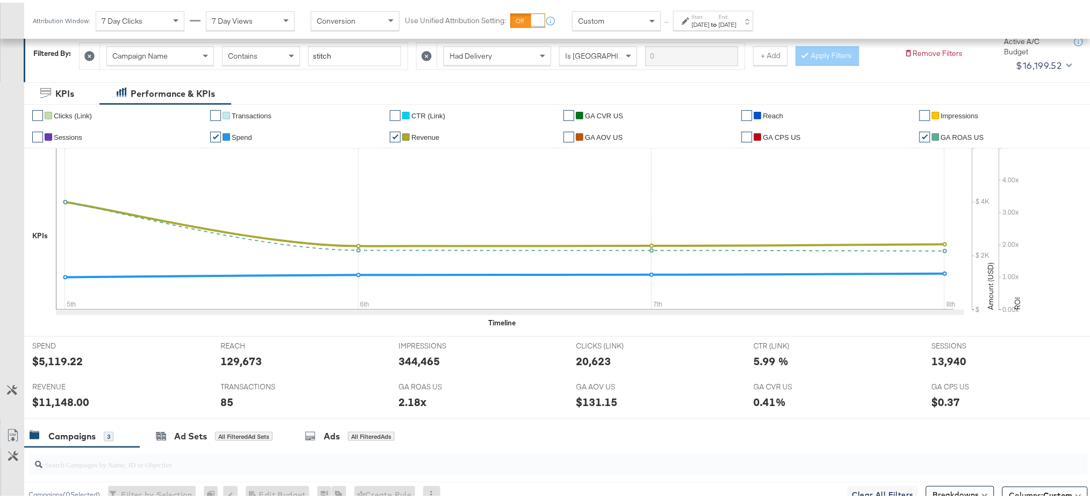
scroll to position [0, 0]
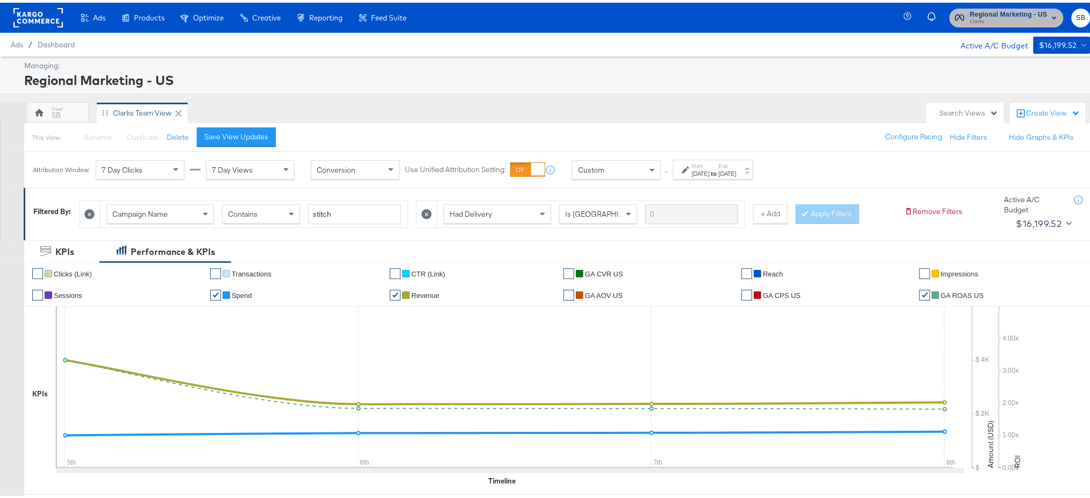
click at [825, 16] on span "Clarks" at bounding box center [1008, 19] width 77 height 9
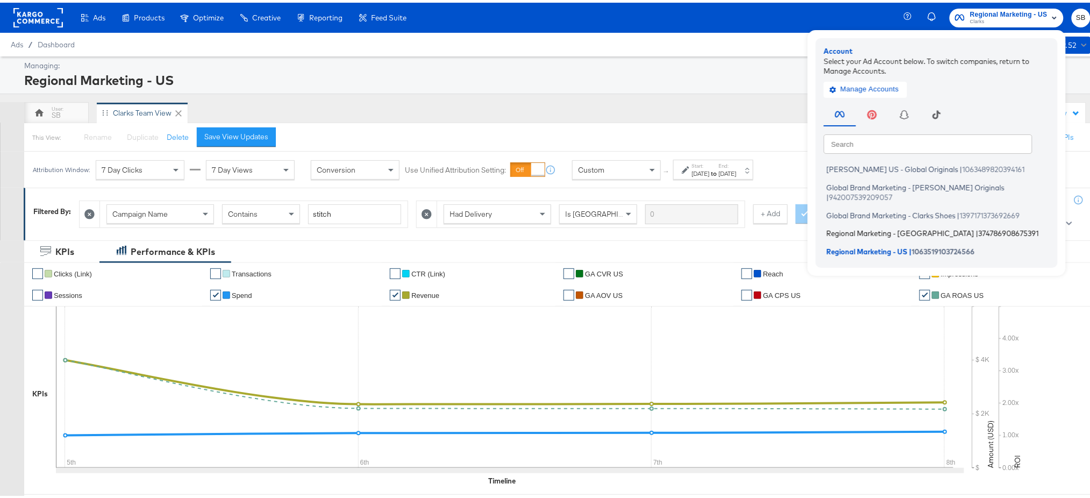
click at [825, 226] on span "Regional Marketing - [GEOGRAPHIC_DATA]" at bounding box center [900, 230] width 148 height 9
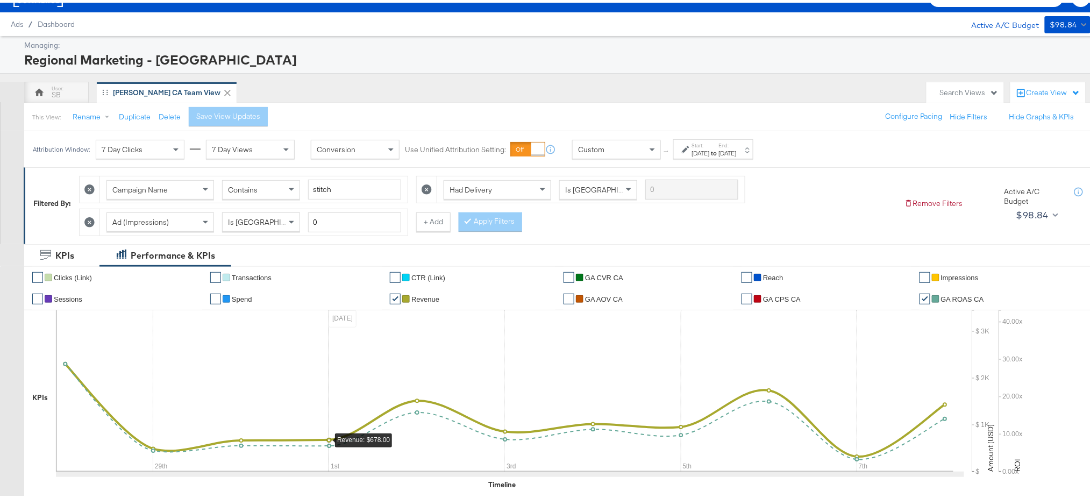
scroll to position [20, 0]
click at [703, 142] on label "Start:" at bounding box center [701, 143] width 18 height 7
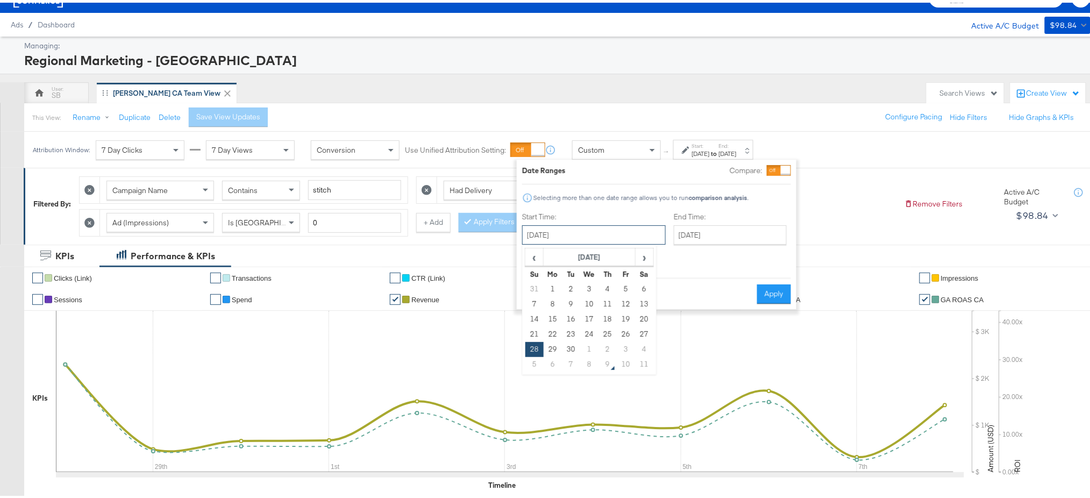
click at [561, 226] on input "September 28th 2025" at bounding box center [594, 232] width 144 height 19
click at [643, 253] on span "›" at bounding box center [644, 254] width 17 height 16
click at [531, 302] on td "5" at bounding box center [534, 301] width 18 height 15
type input "October 5th 2025"
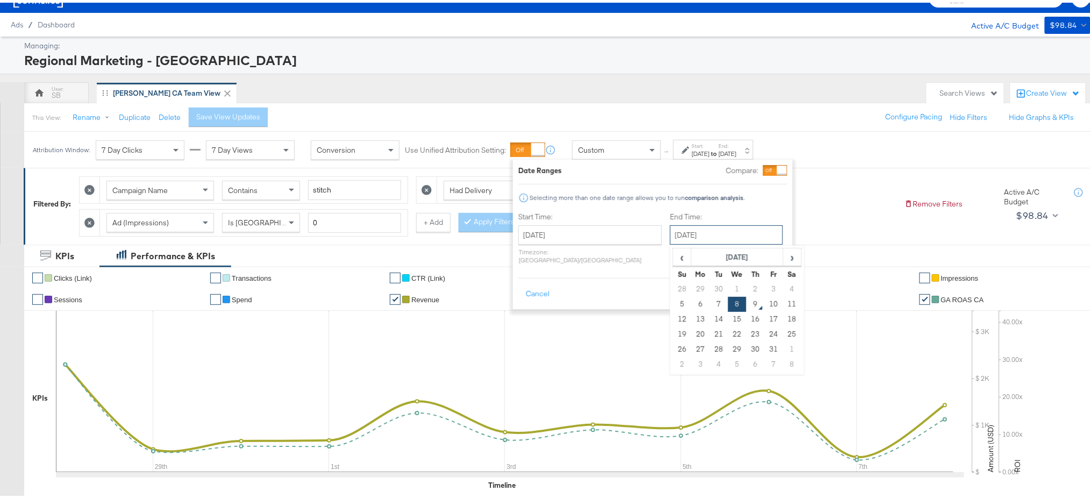
click at [695, 233] on input "October 8th 2025" at bounding box center [726, 232] width 113 height 19
click at [728, 299] on td "8" at bounding box center [737, 301] width 18 height 15
click at [763, 287] on button "Apply" at bounding box center [770, 291] width 34 height 19
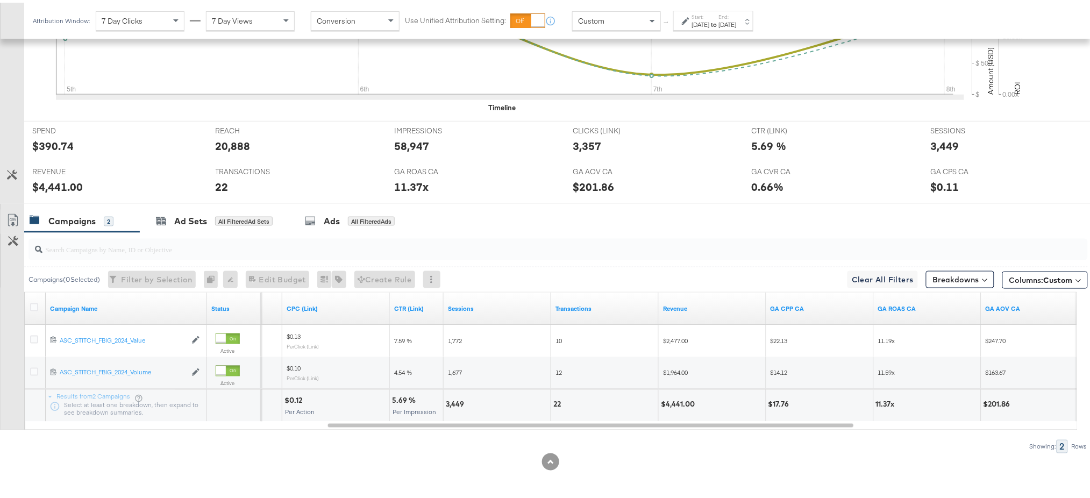
scroll to position [0, 0]
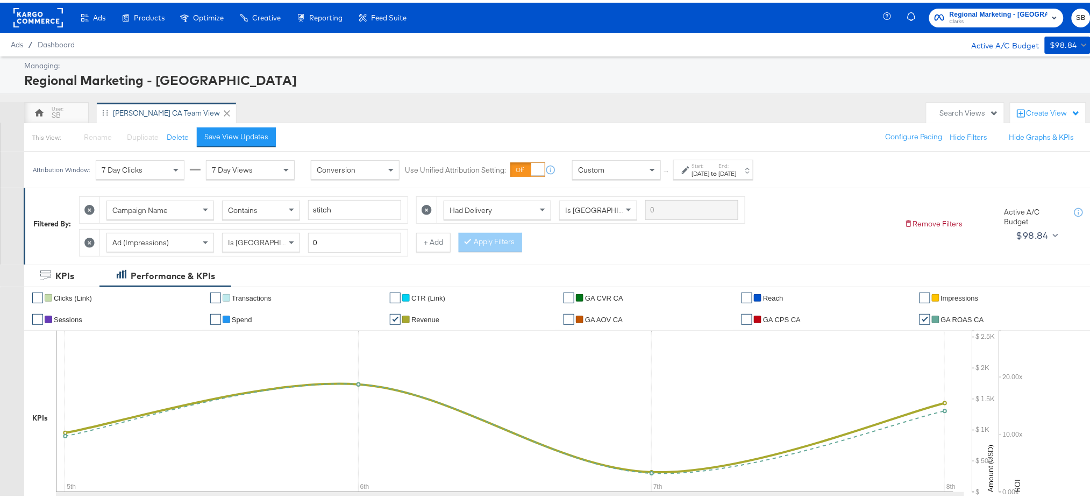
click at [40, 18] on rect at bounding box center [37, 14] width 49 height 19
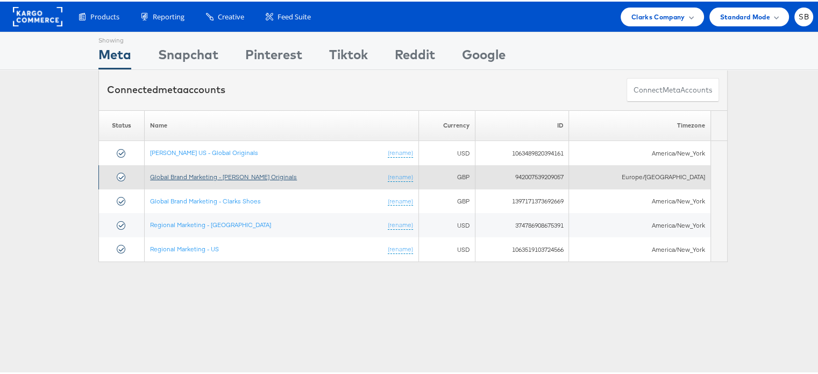
click at [220, 174] on link "Global Brand Marketing - [PERSON_NAME] Originals" at bounding box center [223, 175] width 147 height 8
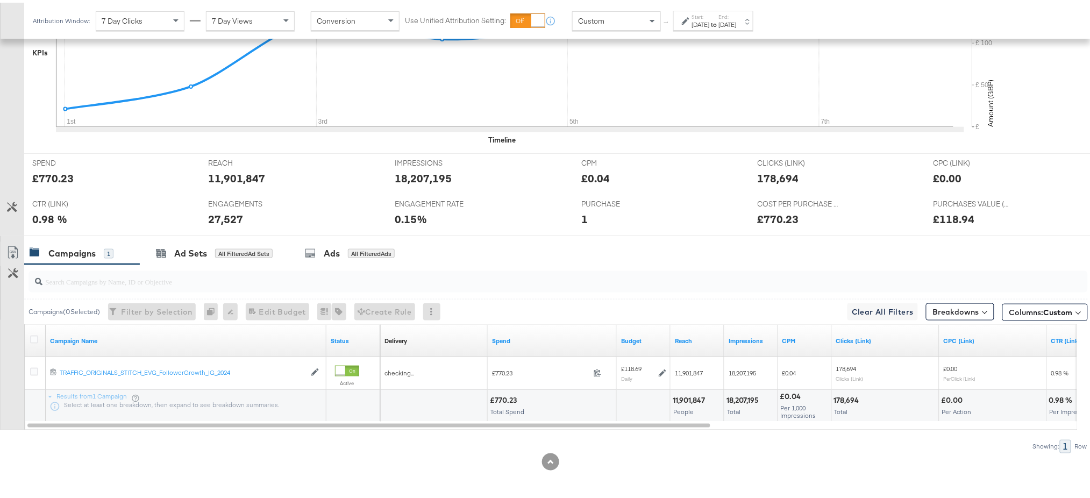
scroll to position [365, 0]
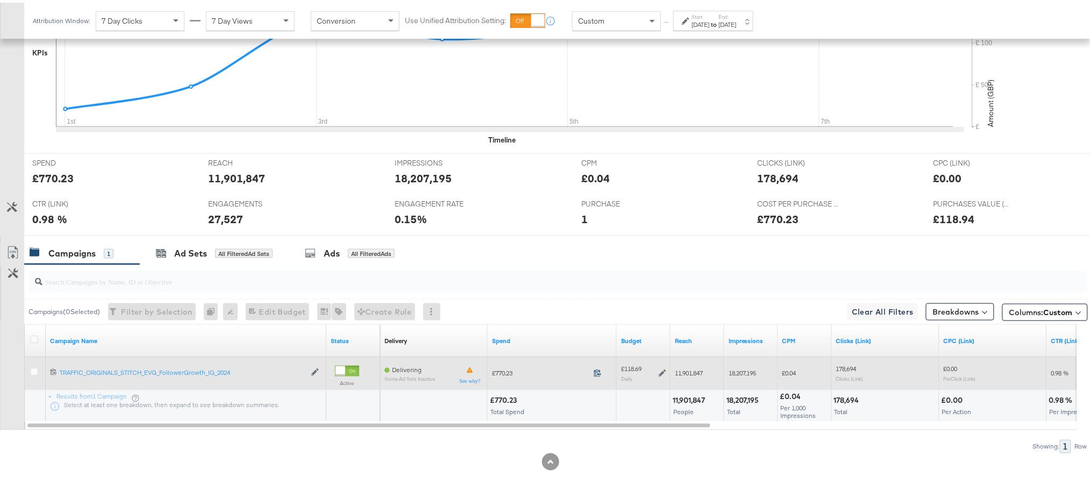
click at [597, 368] on icon at bounding box center [597, 370] width 8 height 8
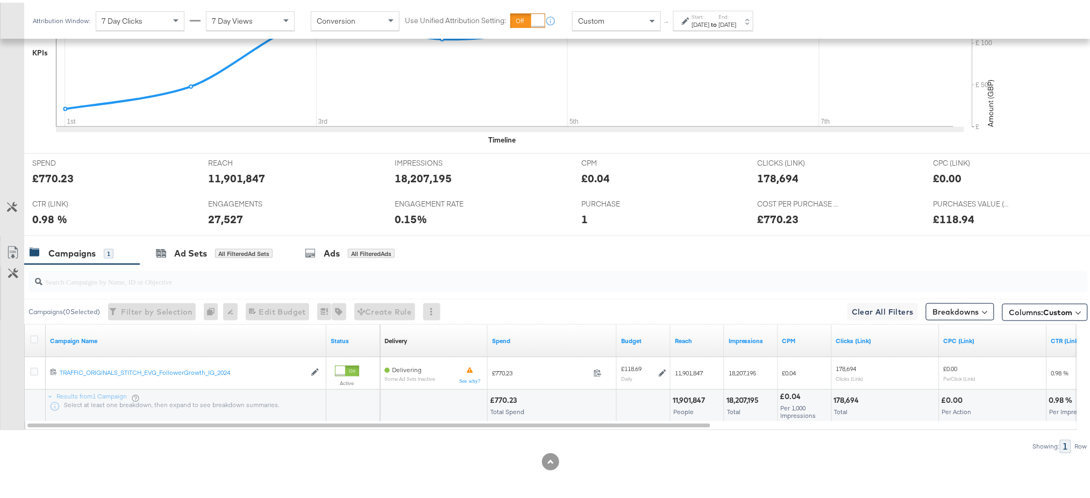
click at [700, 24] on div "[DATE]" at bounding box center [701, 22] width 18 height 9
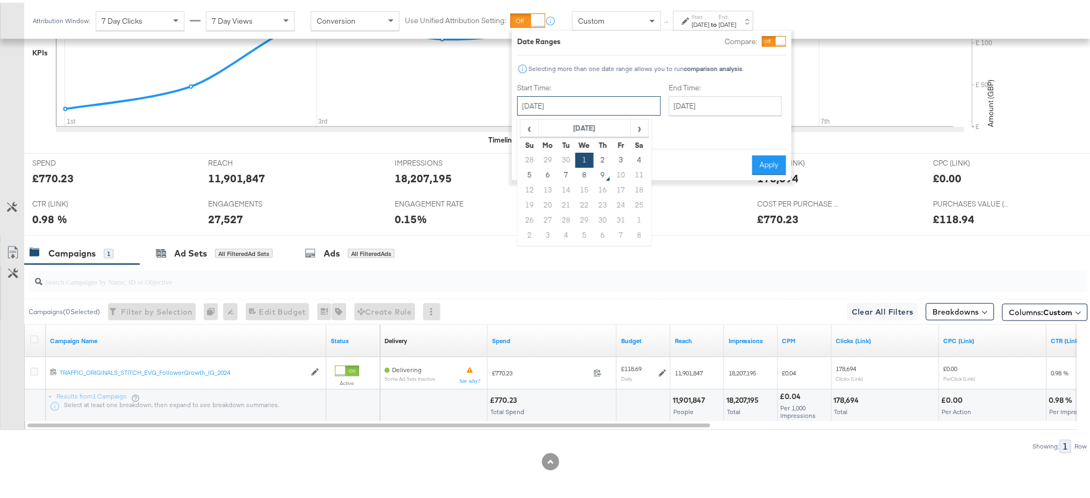
click at [592, 104] on input "October 1st 2025" at bounding box center [589, 103] width 144 height 19
click at [621, 155] on td "3" at bounding box center [621, 157] width 18 height 15
type input "October 3rd 2025"
click at [775, 153] on button "Apply" at bounding box center [770, 162] width 34 height 19
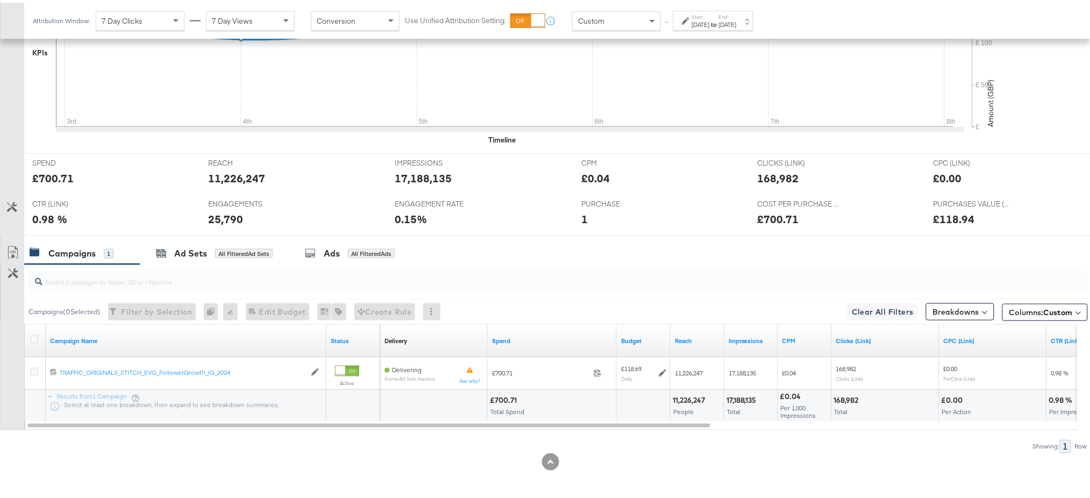
scroll to position [0, 0]
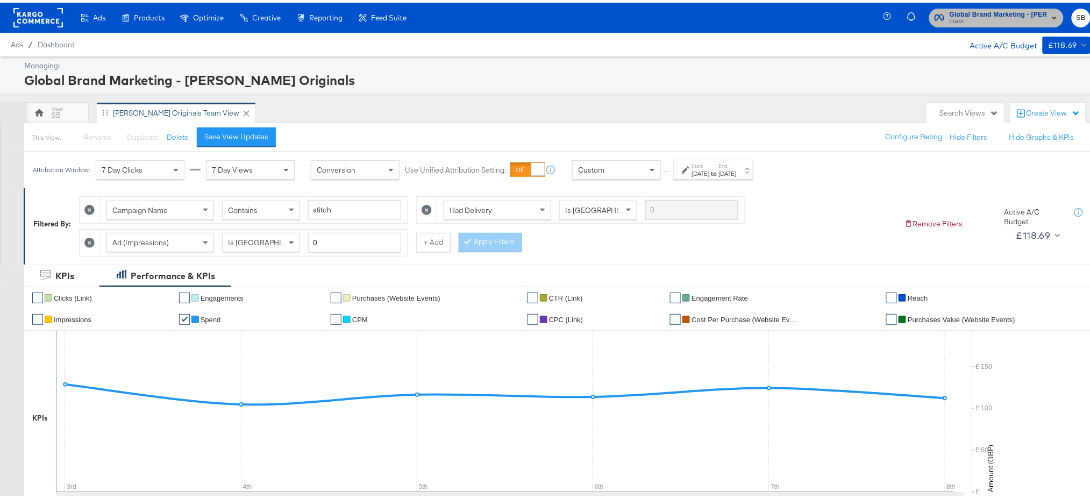
click at [825, 14] on span "Global Brand Marketing - [PERSON_NAME] Originals" at bounding box center [998, 11] width 98 height 11
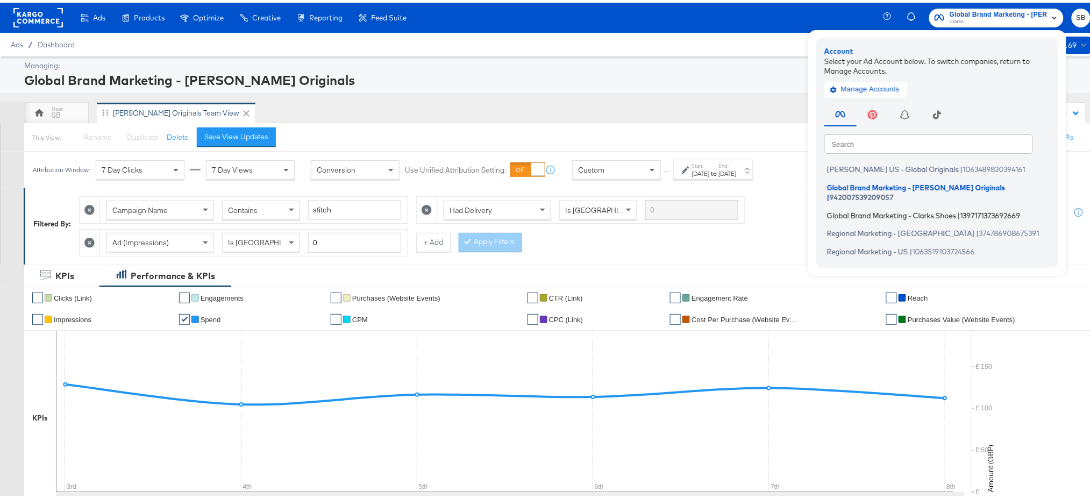
click at [825, 208] on span "Global Brand Marketing - Clarks Shoes" at bounding box center [891, 212] width 129 height 9
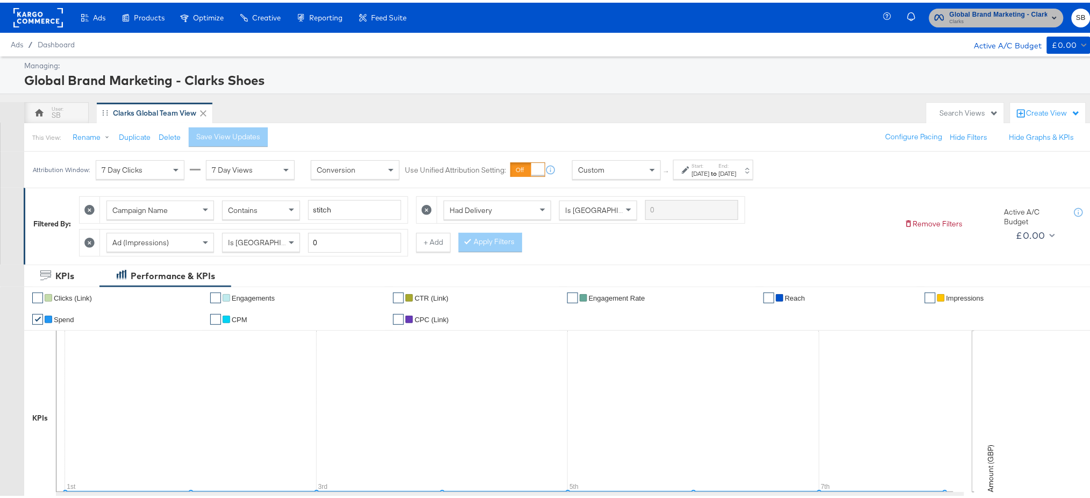
click at [995, 20] on span "Clarks" at bounding box center [998, 19] width 98 height 9
